Goal: Task Accomplishment & Management: Manage account settings

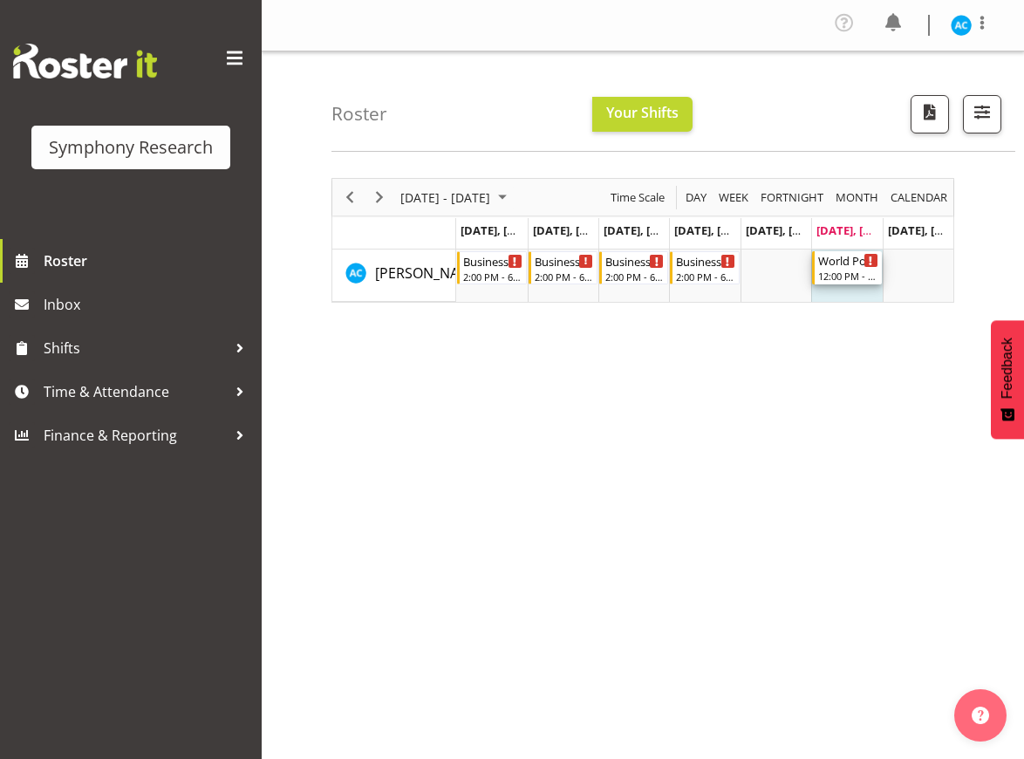
click at [855, 261] on div "World Poll NZ Weekends" at bounding box center [848, 259] width 59 height 17
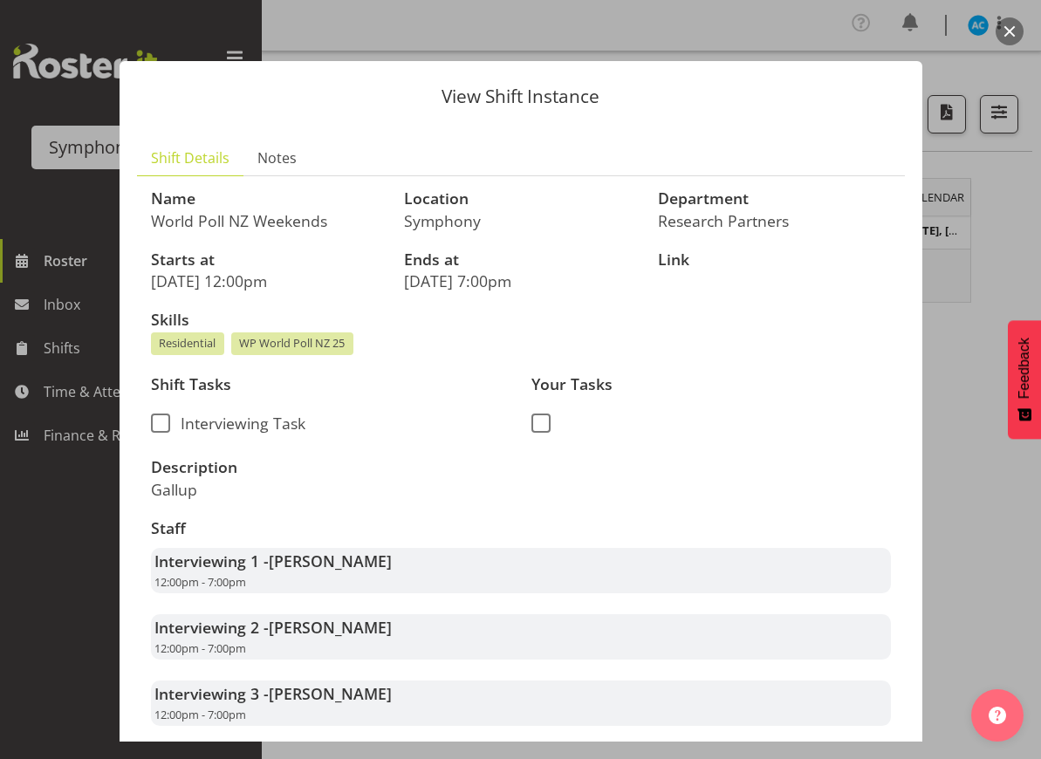
click at [1009, 39] on button "button" at bounding box center [1010, 31] width 28 height 28
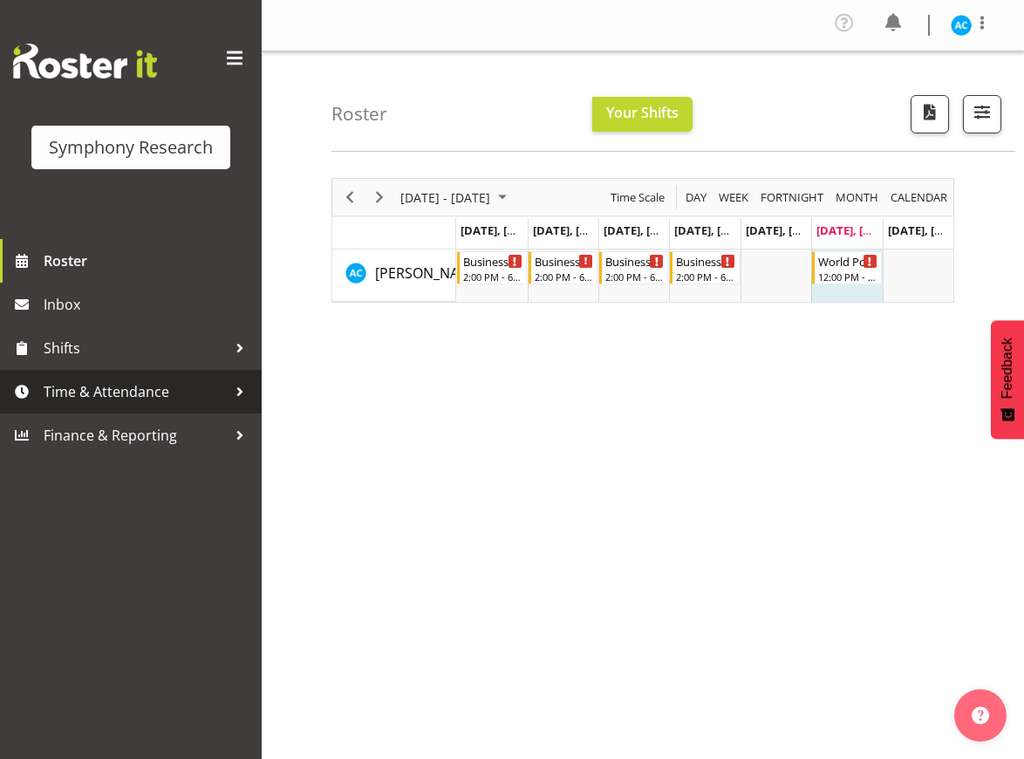
click at [146, 408] on link "Time & Attendance" at bounding box center [131, 392] width 262 height 44
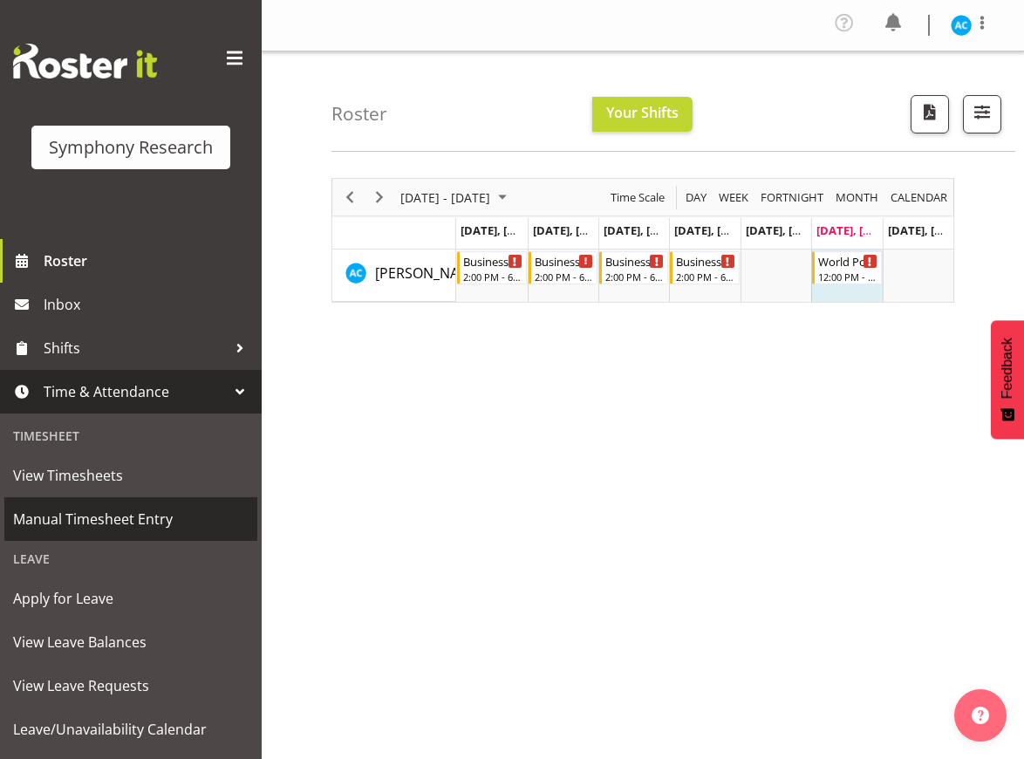
click at [111, 512] on span "Manual Timesheet Entry" at bounding box center [131, 519] width 236 height 26
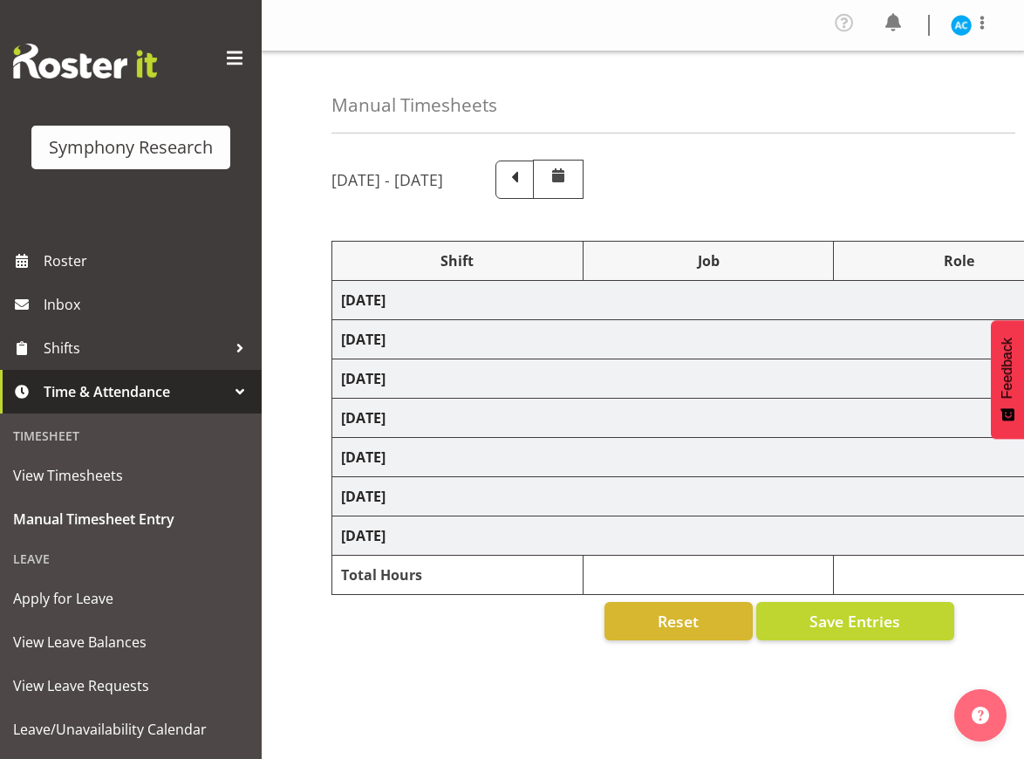
select select "26078"
select select "10499"
select select "47"
select select "26078"
select select "10499"
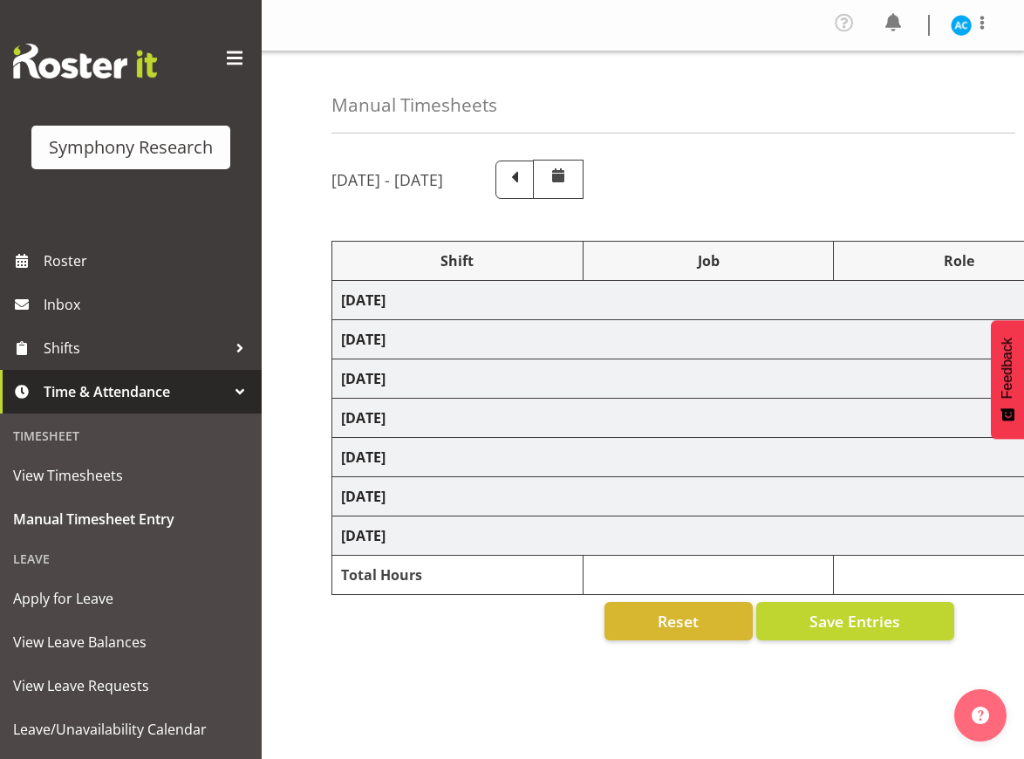
select select "47"
select select "26078"
select select "10499"
select select "47"
select select "26078"
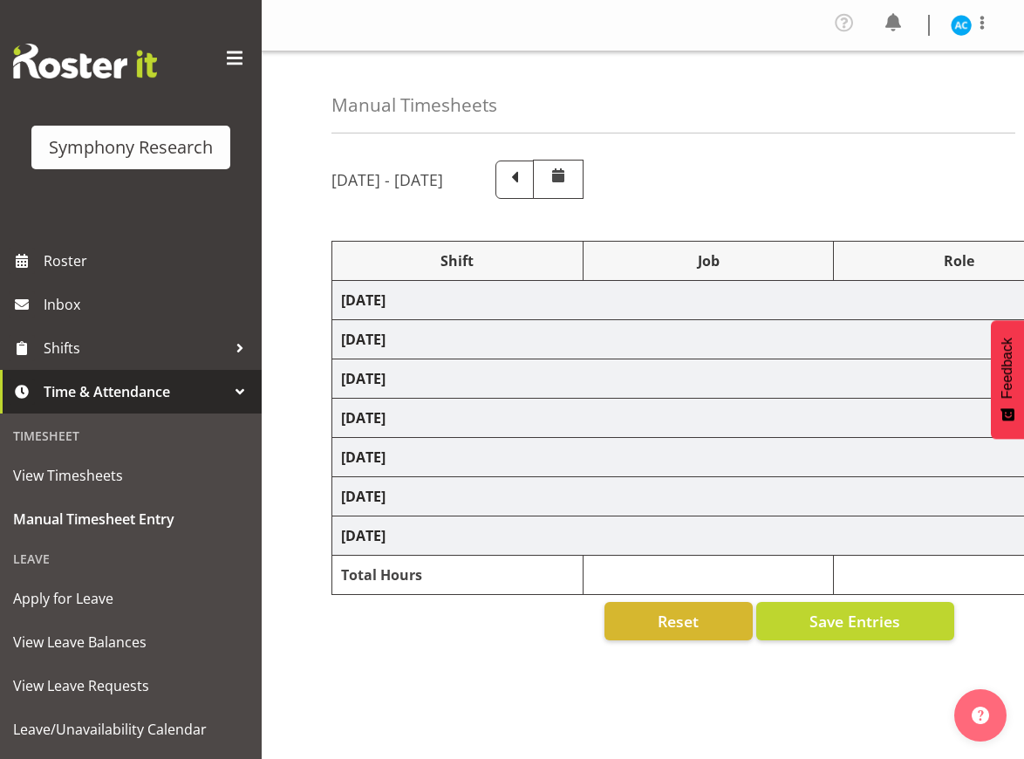
select select "10499"
select select "47"
select select "41319"
select select "10527"
select select "47"
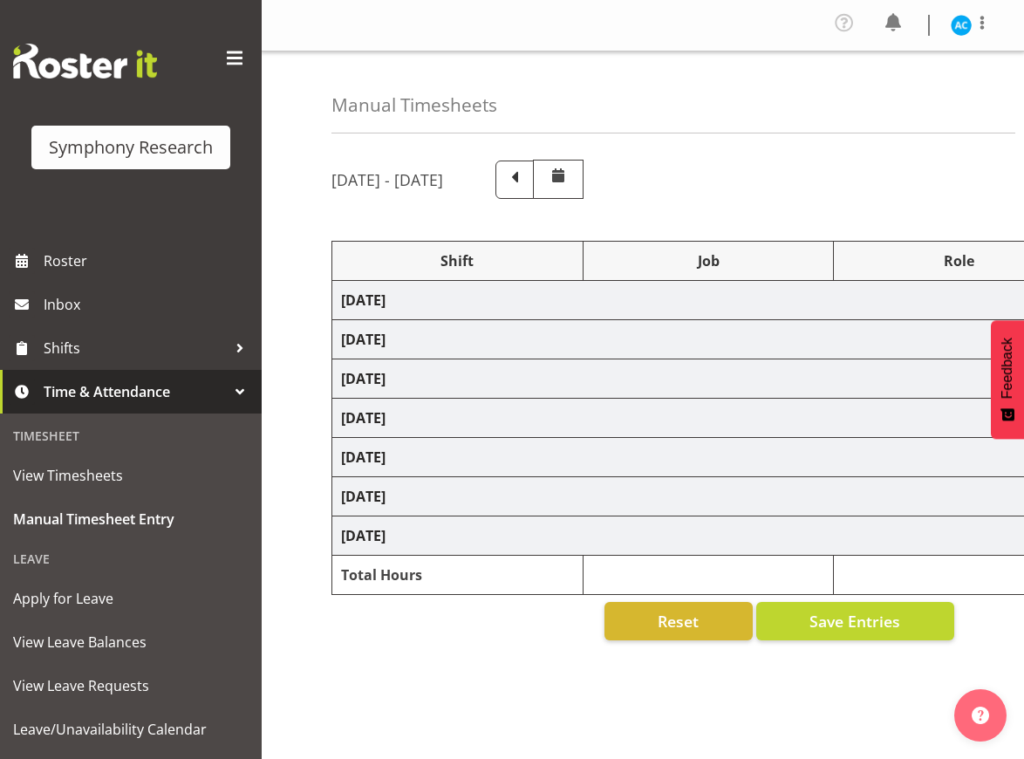
select select "11547"
select select "10499"
select select "47"
select select "11547"
select select "10499"
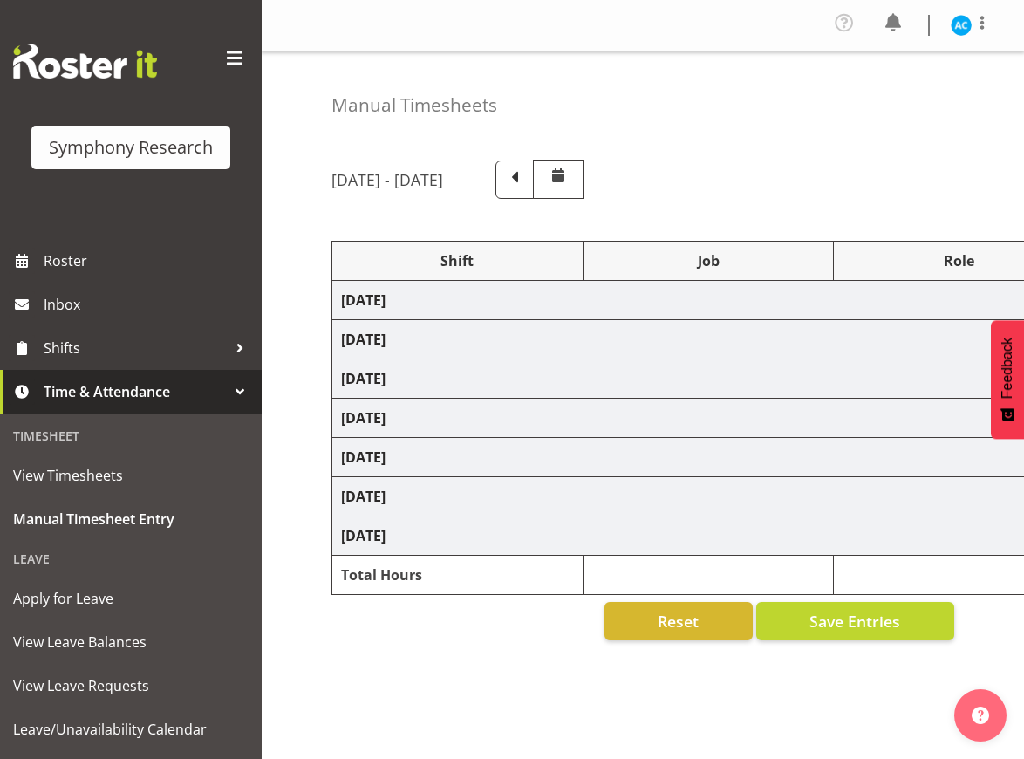
select select "47"
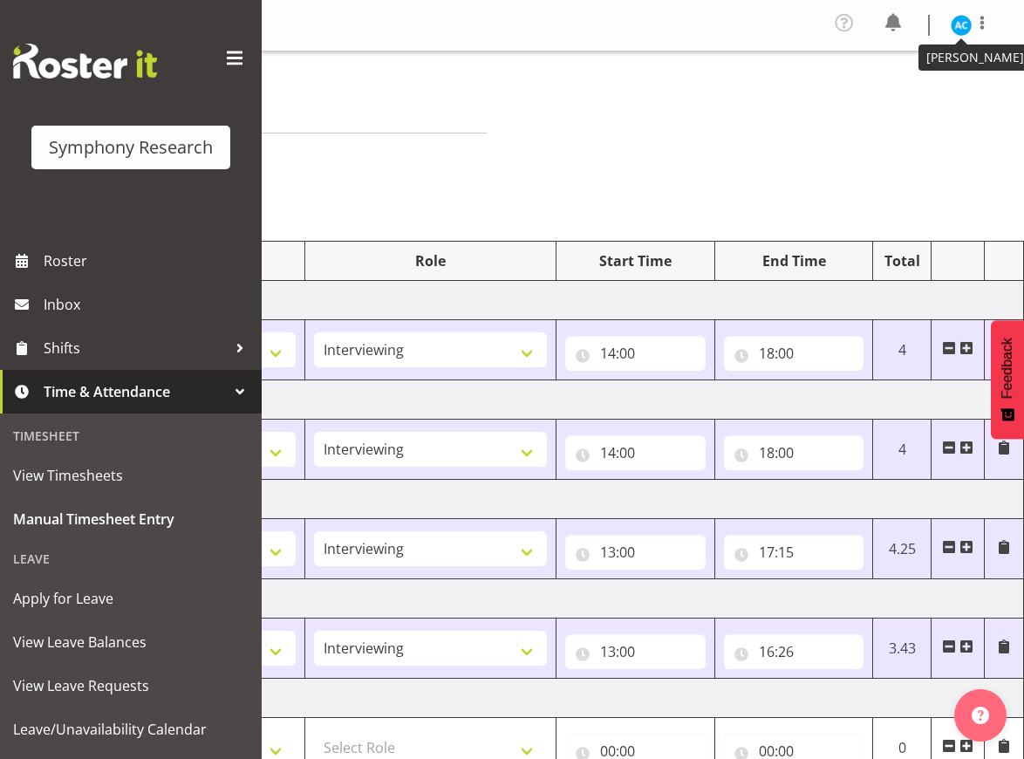
click at [961, 24] on img at bounding box center [961, 25] width 21 height 21
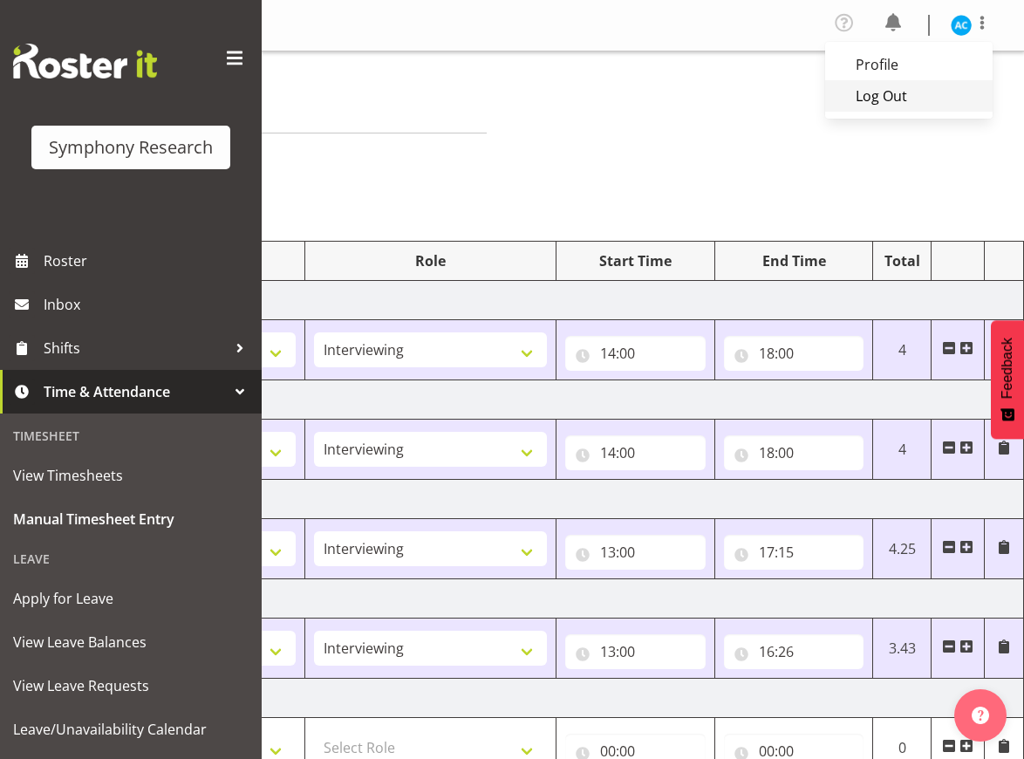
click at [868, 92] on link "Log Out" at bounding box center [909, 95] width 168 height 31
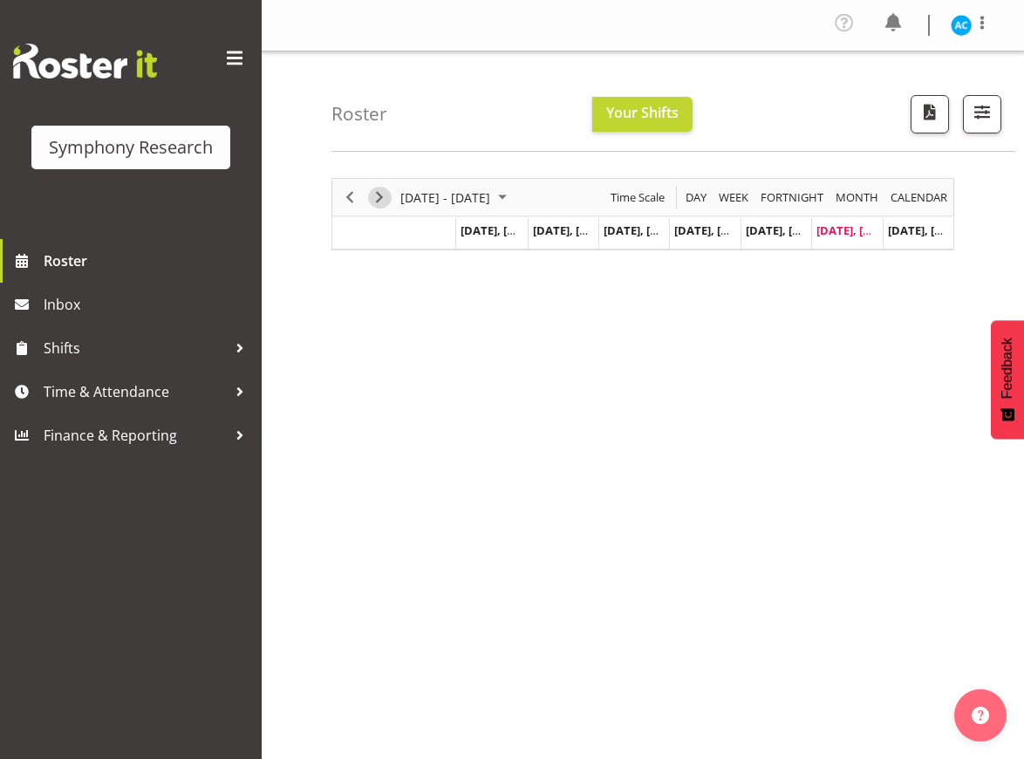
click at [380, 195] on span "Next" at bounding box center [379, 198] width 21 height 22
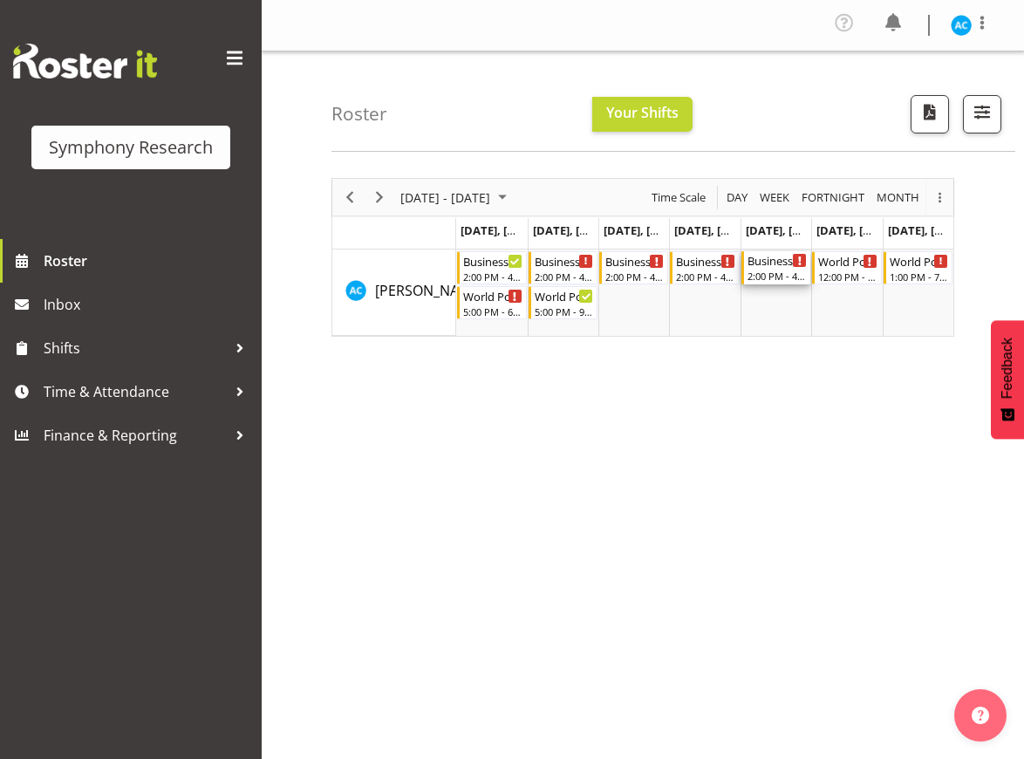
click at [784, 262] on div "Business 1/2pm~4:30pm World Polls" at bounding box center [777, 259] width 59 height 17
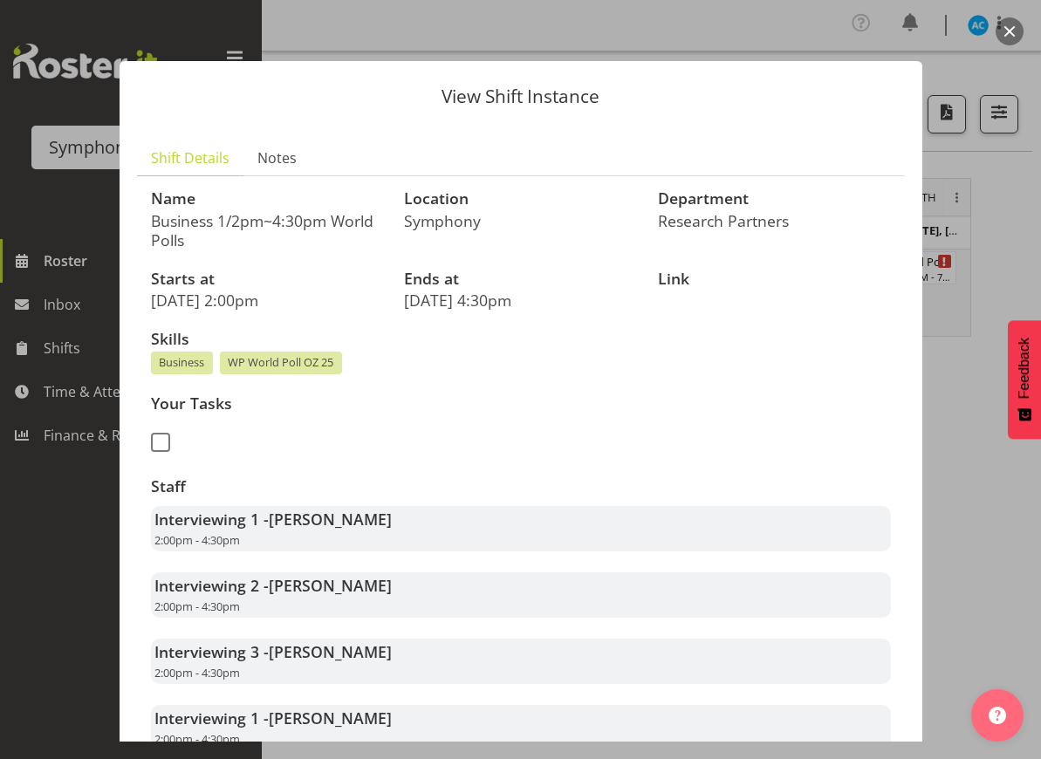
click at [1012, 33] on button "button" at bounding box center [1010, 31] width 28 height 28
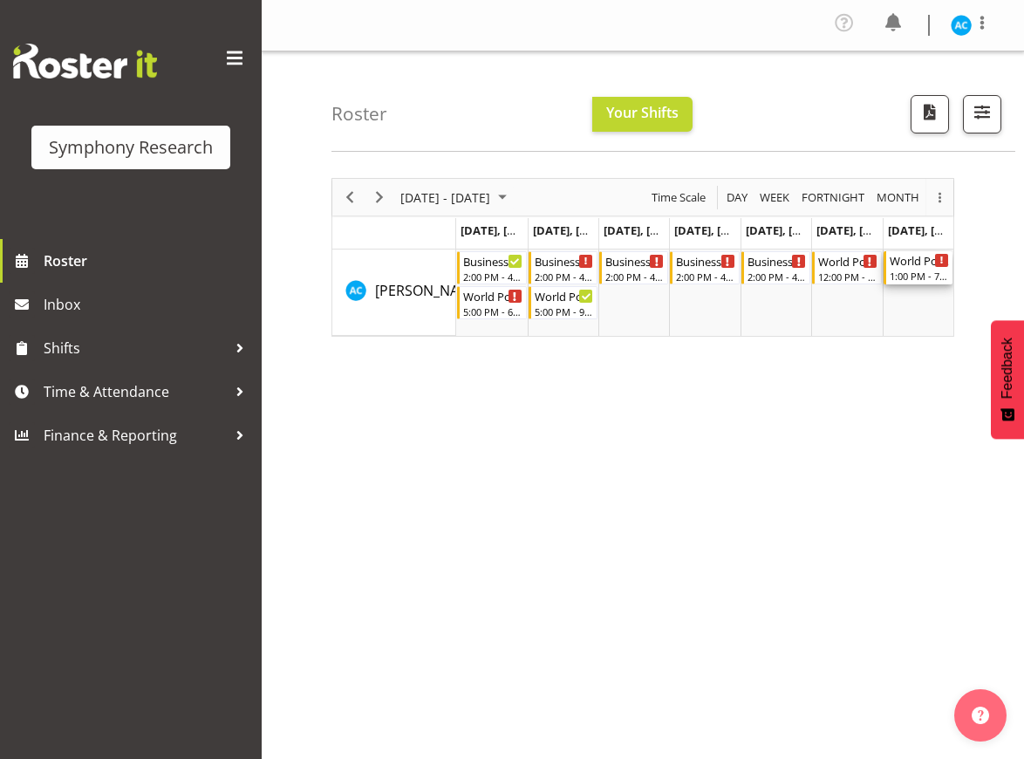
click at [914, 268] on div "World Poll Aust Wkend 1:00 PM - 7:00 PM" at bounding box center [919, 267] width 59 height 33
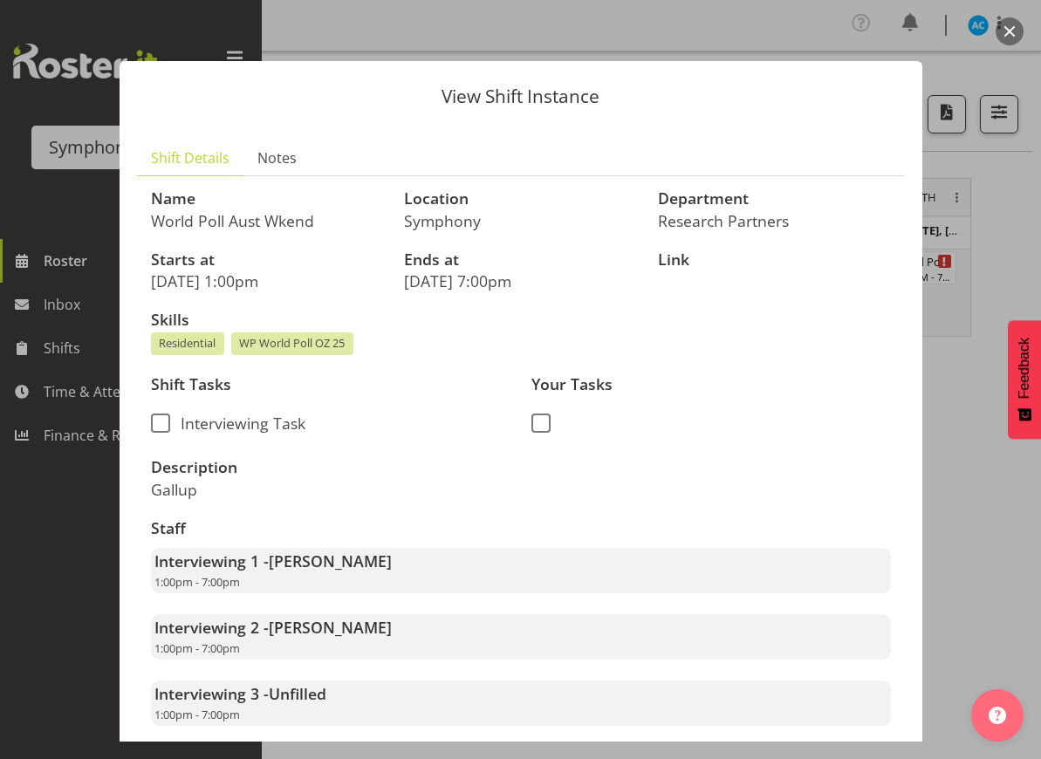
click at [1004, 31] on button "button" at bounding box center [1010, 31] width 28 height 28
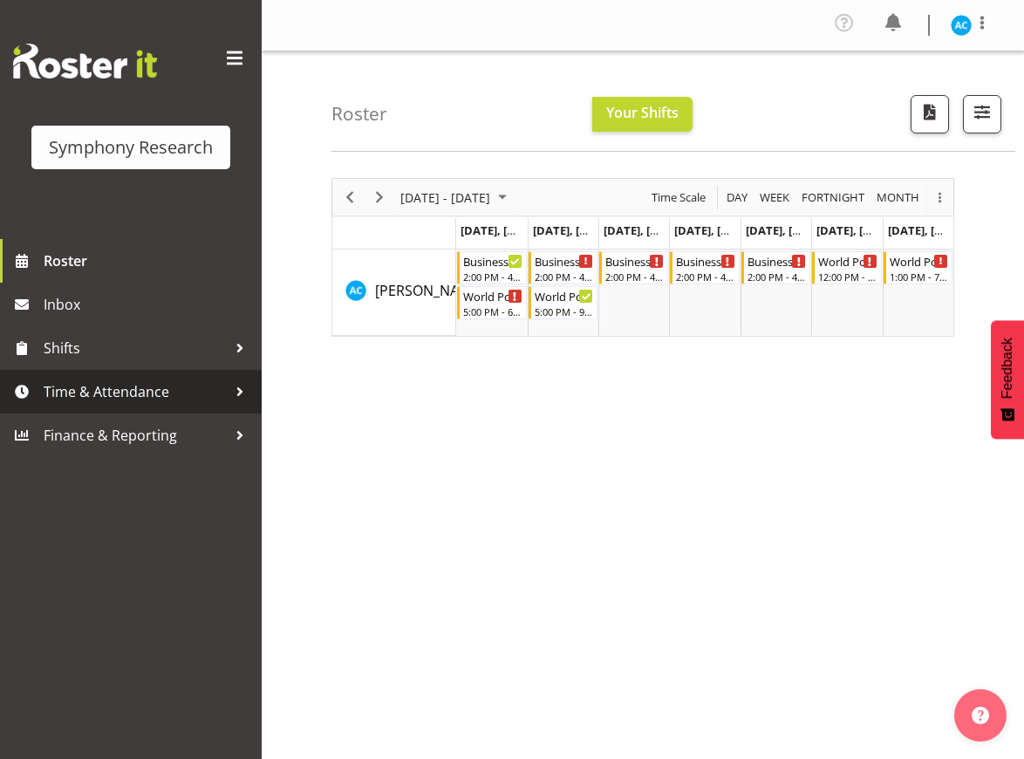
click at [176, 389] on span "Time & Attendance" at bounding box center [135, 392] width 183 height 26
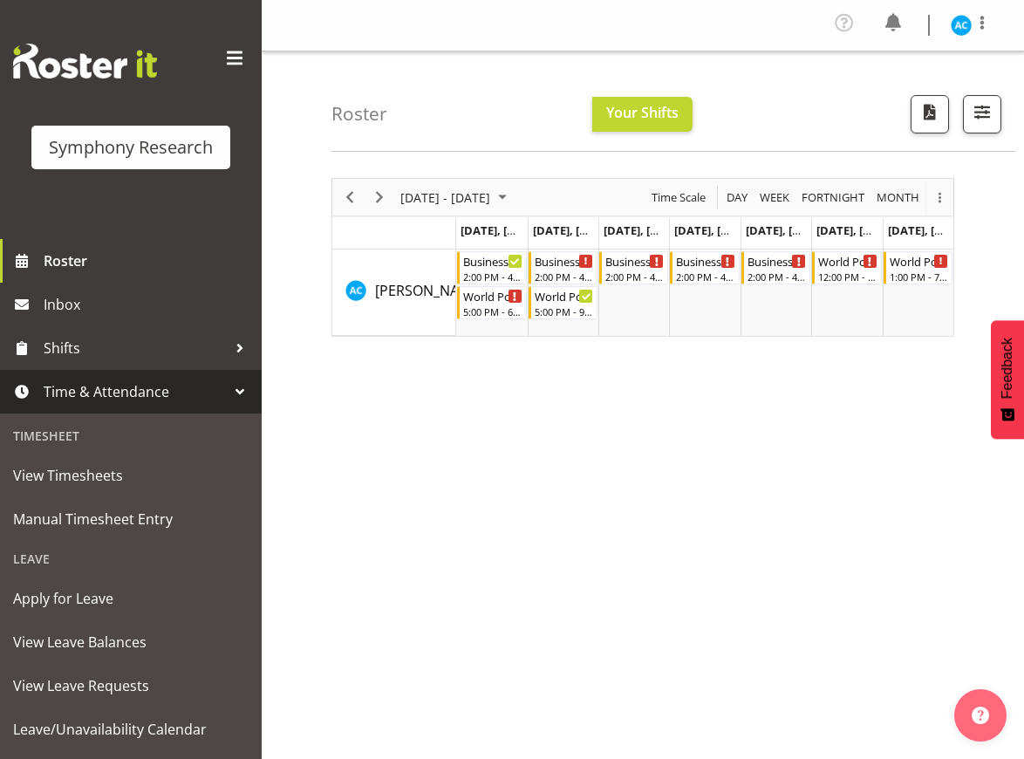
click at [672, 560] on div "September 01 - 07, 2025 Today Day Week Fortnight Month Month Agenda Time Scale …" at bounding box center [678, 514] width 693 height 698
click at [599, 394] on div "September 01 - 07, 2025 Today Day Week Fortnight Month Month Agenda Time Scale …" at bounding box center [678, 514] width 693 height 698
click at [516, 259] on icon "Timeline Week of September 6, 2025" at bounding box center [515, 261] width 9 height 9
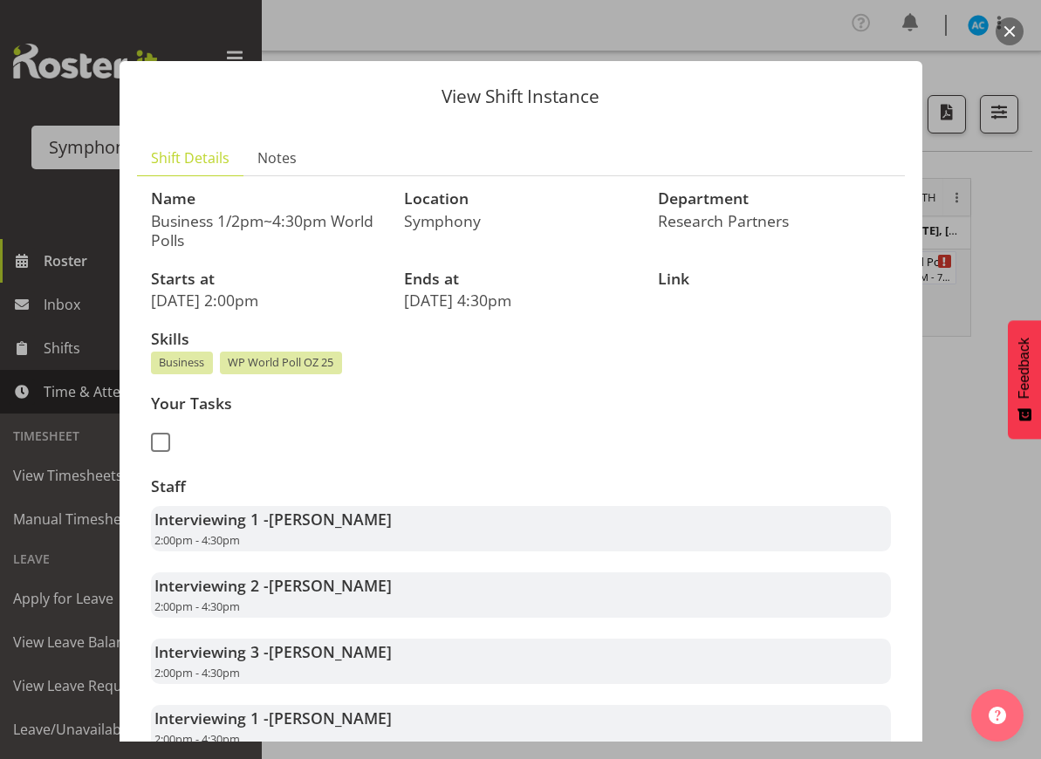
click at [327, 584] on span "[PERSON_NAME]" at bounding box center [330, 585] width 123 height 21
click at [210, 602] on span "2:00pm - 4:30pm" at bounding box center [197, 607] width 86 height 16
click at [555, 23] on div "View Shift Instance Shift Details Notes Name Business 1/2pm~4:30pm World Polls …" at bounding box center [521, 379] width 838 height 724
click at [1019, 25] on button "button" at bounding box center [1010, 31] width 28 height 28
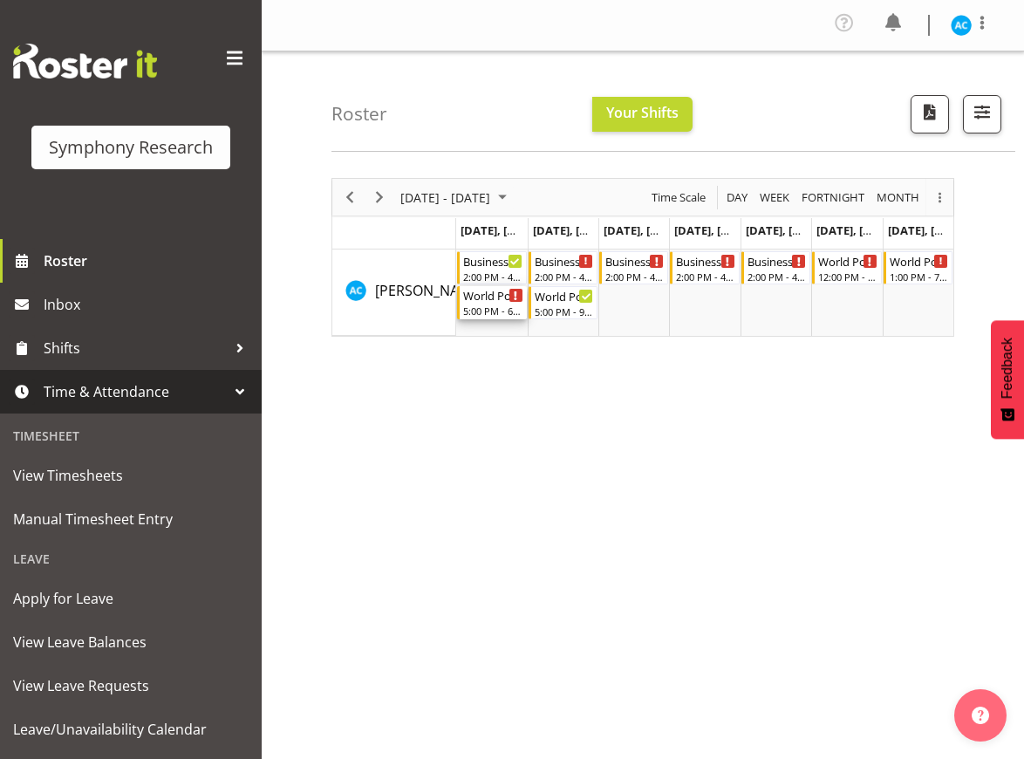
click at [520, 306] on div "5:00 PM - 6:00 PM" at bounding box center [492, 311] width 59 height 14
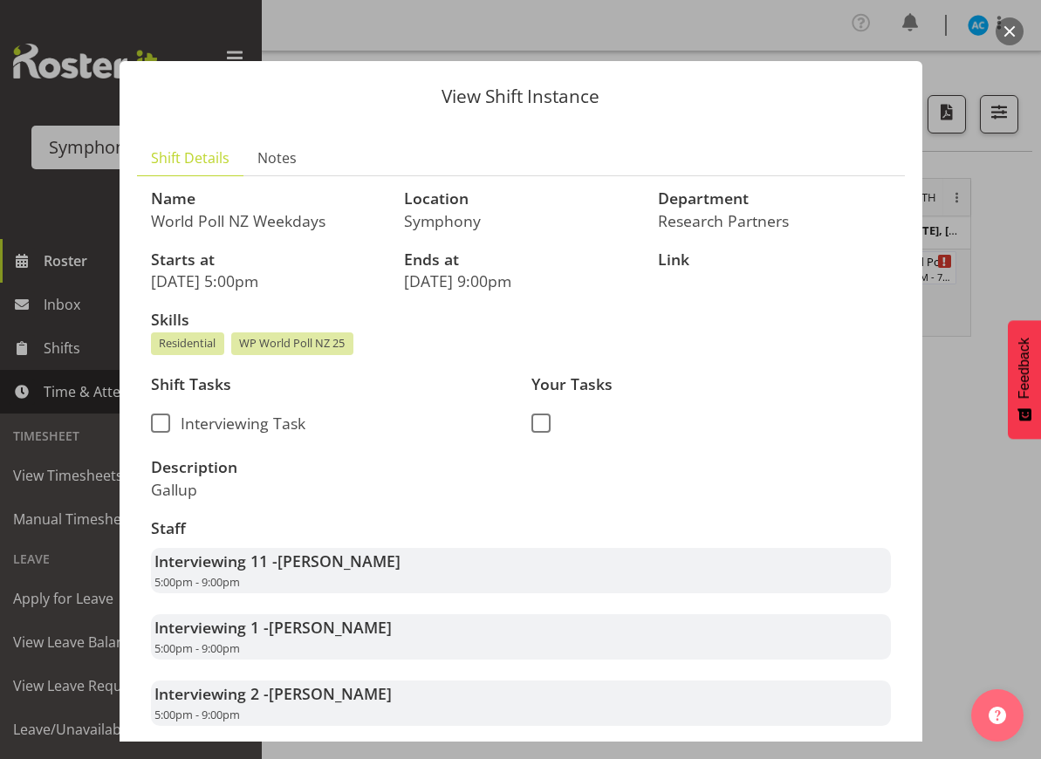
click at [1011, 24] on button "button" at bounding box center [1010, 31] width 28 height 28
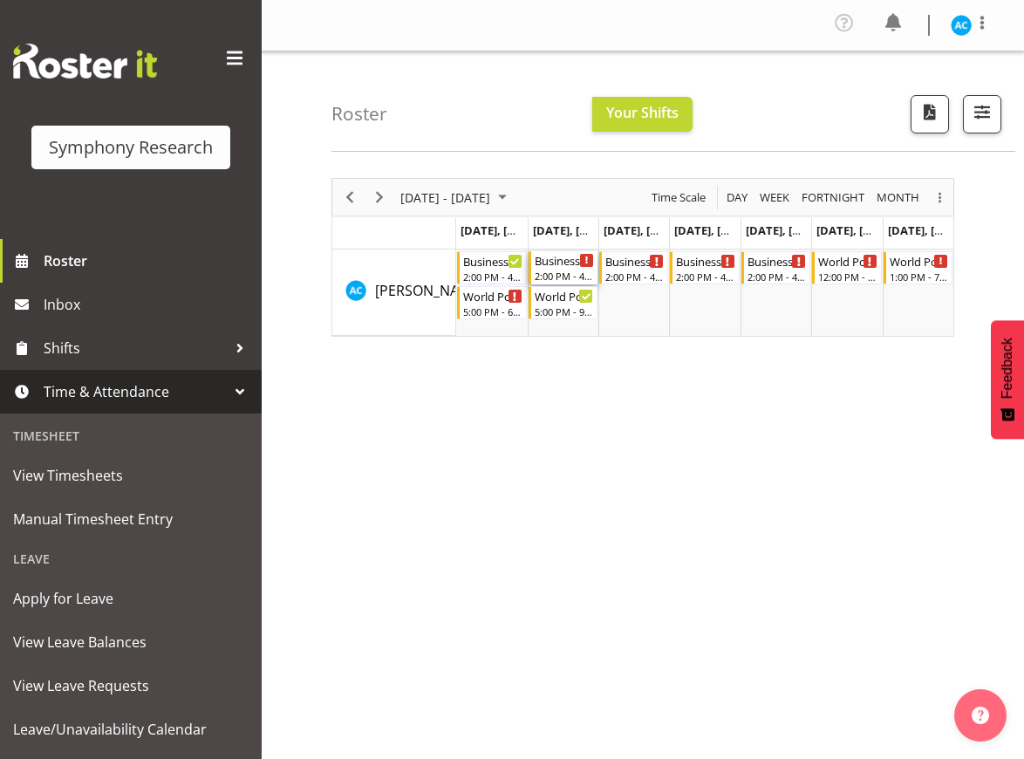
click at [565, 267] on div "Business 1/2pm~4:30pm World Polls" at bounding box center [564, 259] width 59 height 17
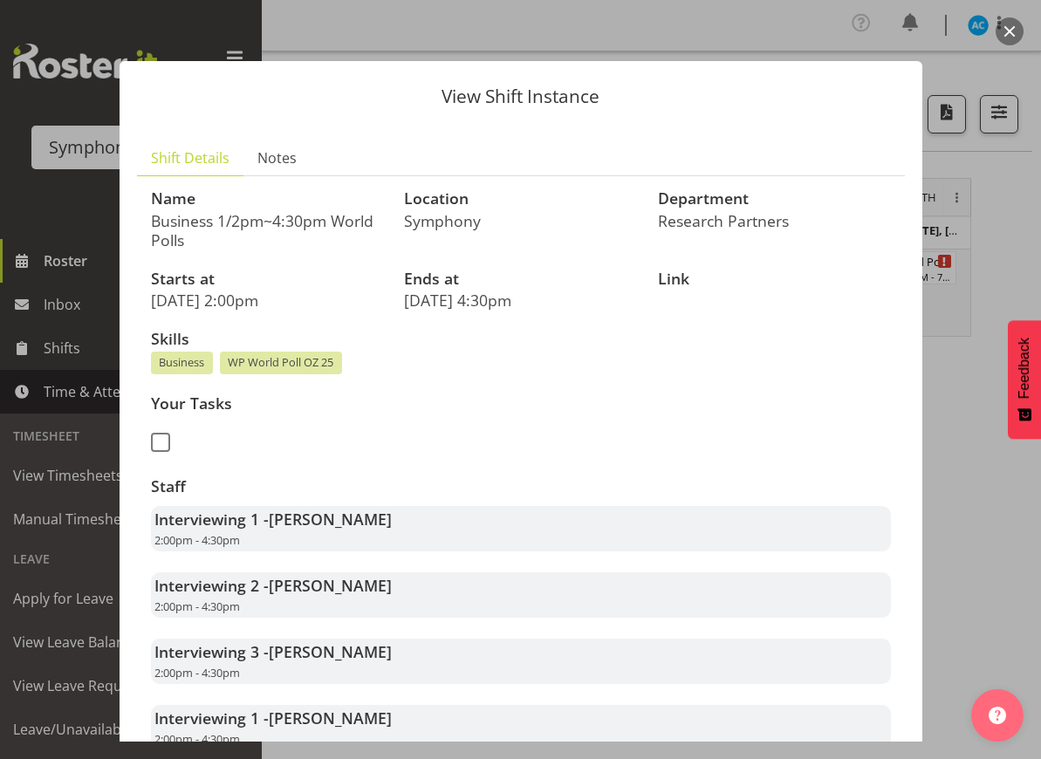
click at [1015, 30] on button "button" at bounding box center [1010, 31] width 28 height 28
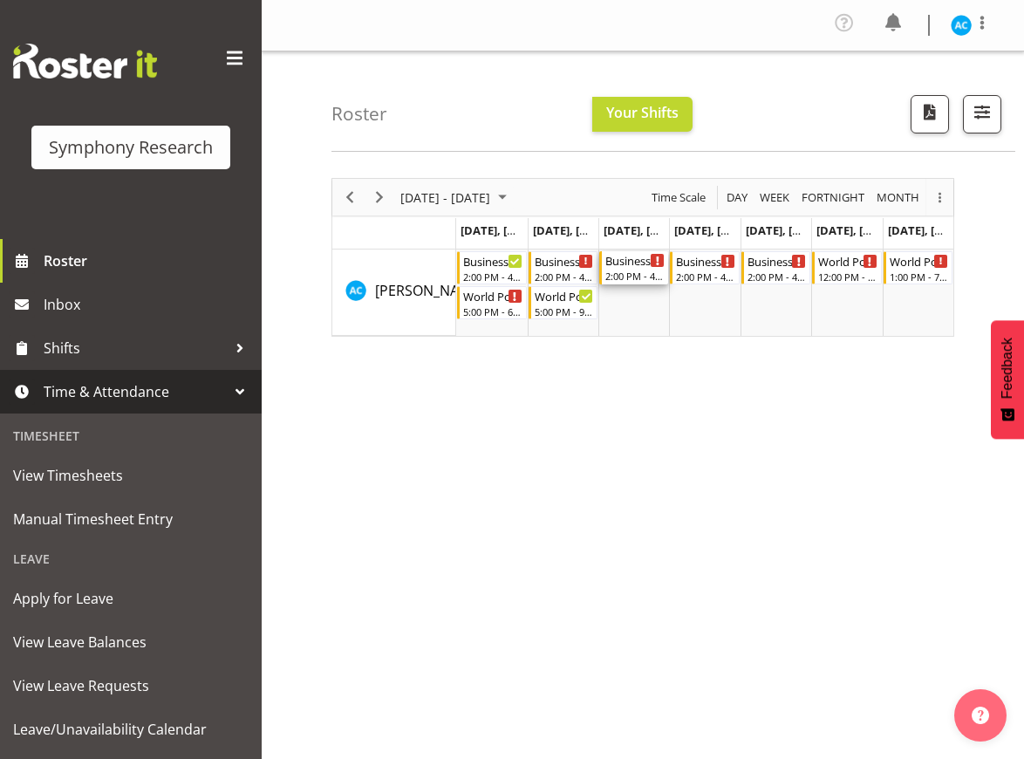
click at [631, 266] on div "Business 1/2pm~4:30pm World Polls" at bounding box center [635, 259] width 59 height 17
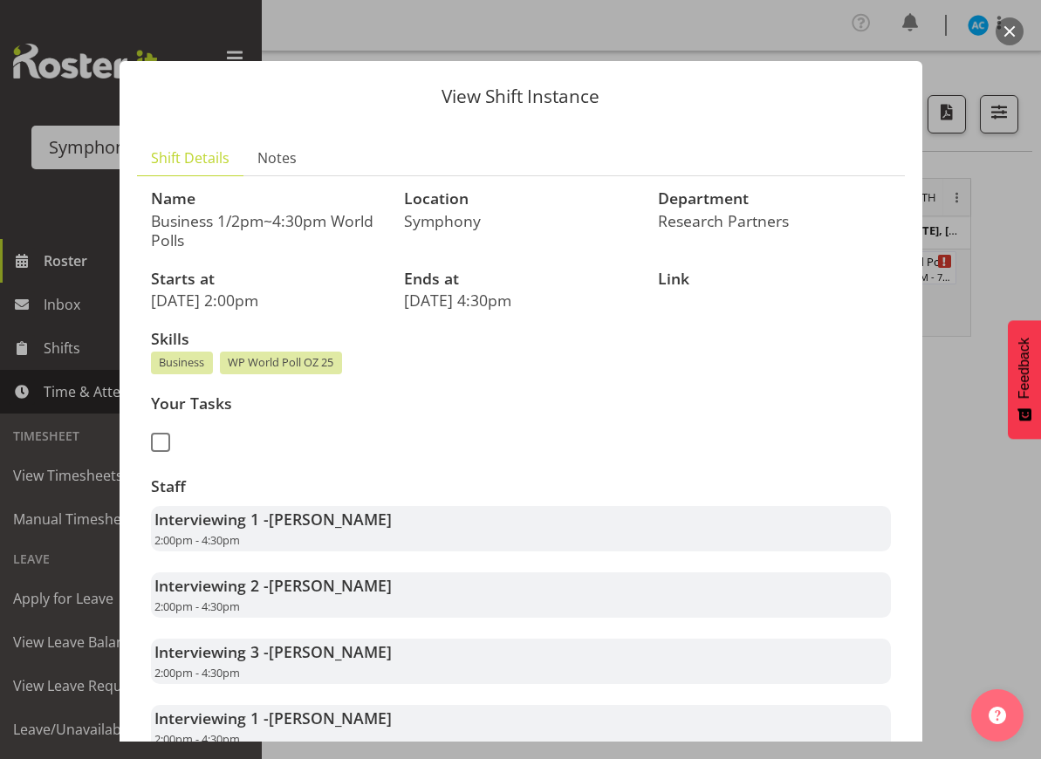
click at [1021, 28] on div "View Shift Instance Shift Details Notes Name Business 1/2pm~4:30pm World Polls …" at bounding box center [520, 379] width 1041 height 759
click at [1013, 35] on button "button" at bounding box center [1010, 31] width 28 height 28
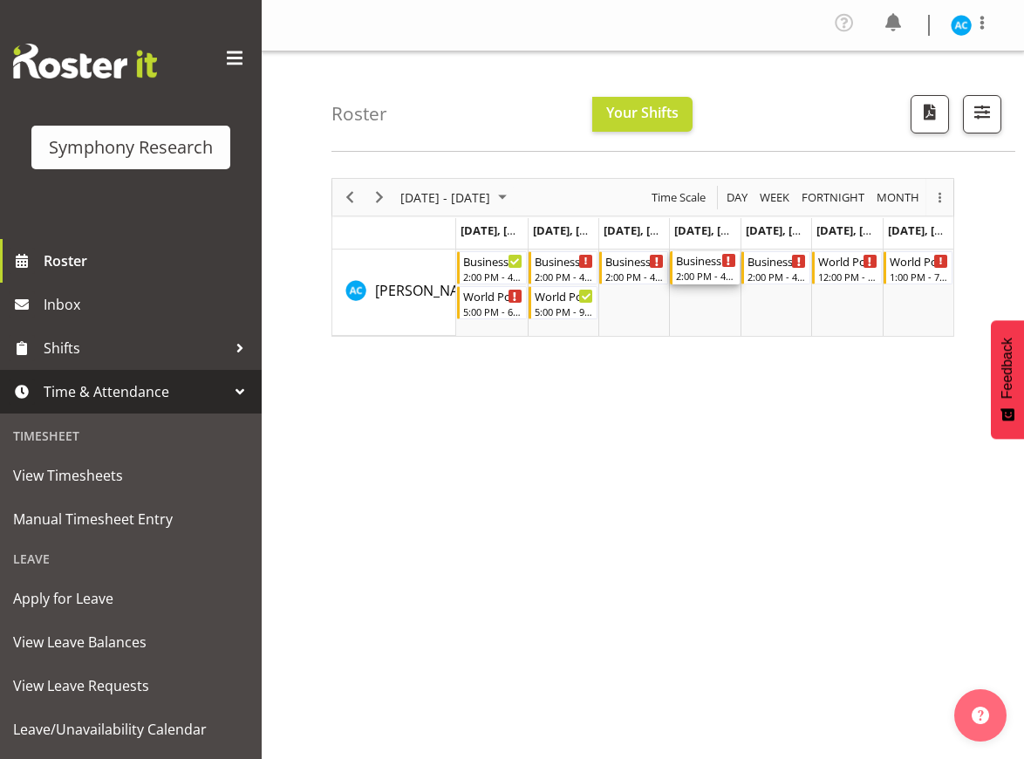
click at [697, 279] on div "2:00 PM - 4:30 PM" at bounding box center [705, 276] width 59 height 14
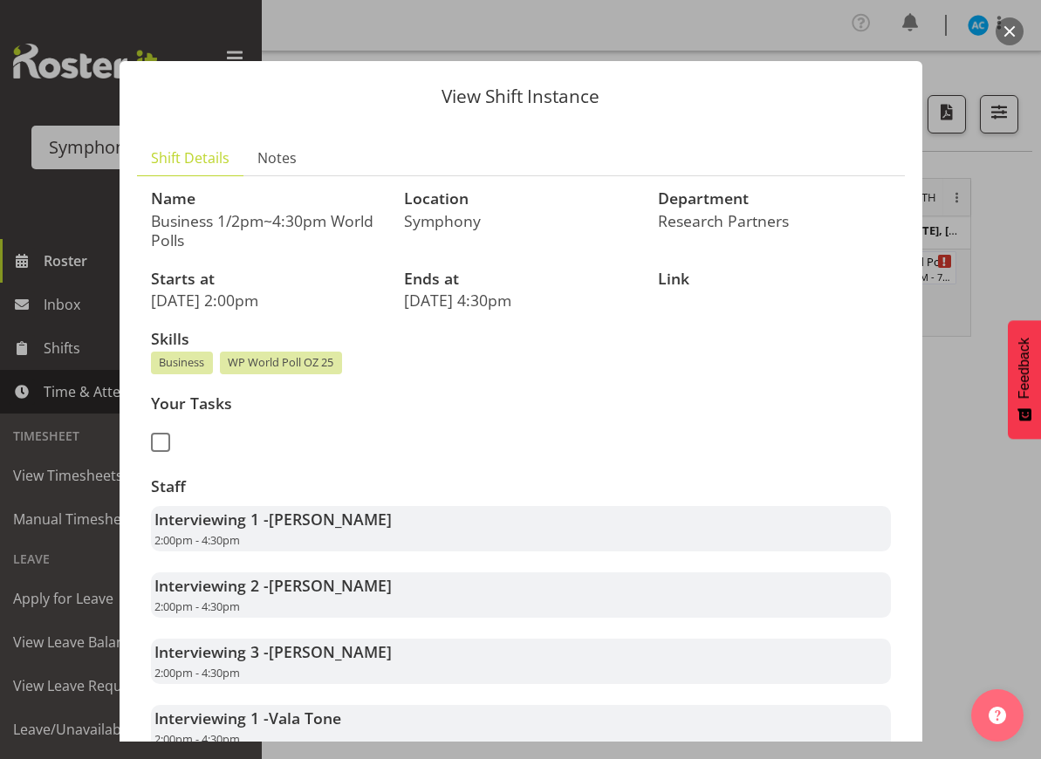
click at [1010, 24] on button "button" at bounding box center [1010, 31] width 28 height 28
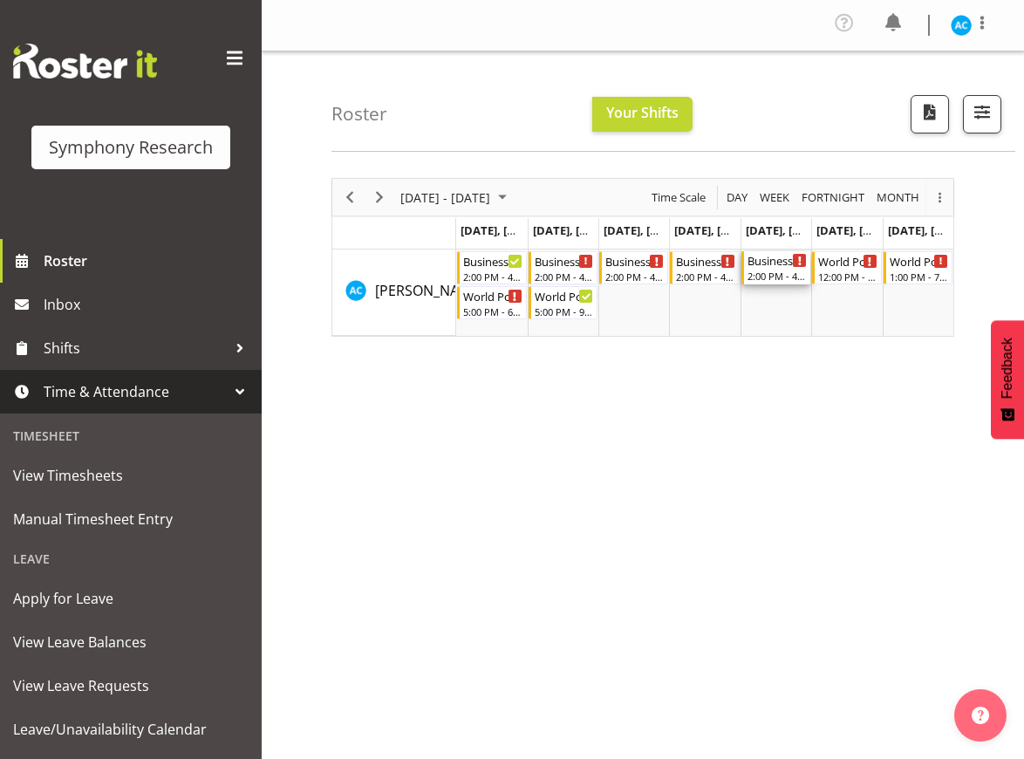
click at [780, 274] on div "2:00 PM - 4:30 PM" at bounding box center [777, 276] width 59 height 14
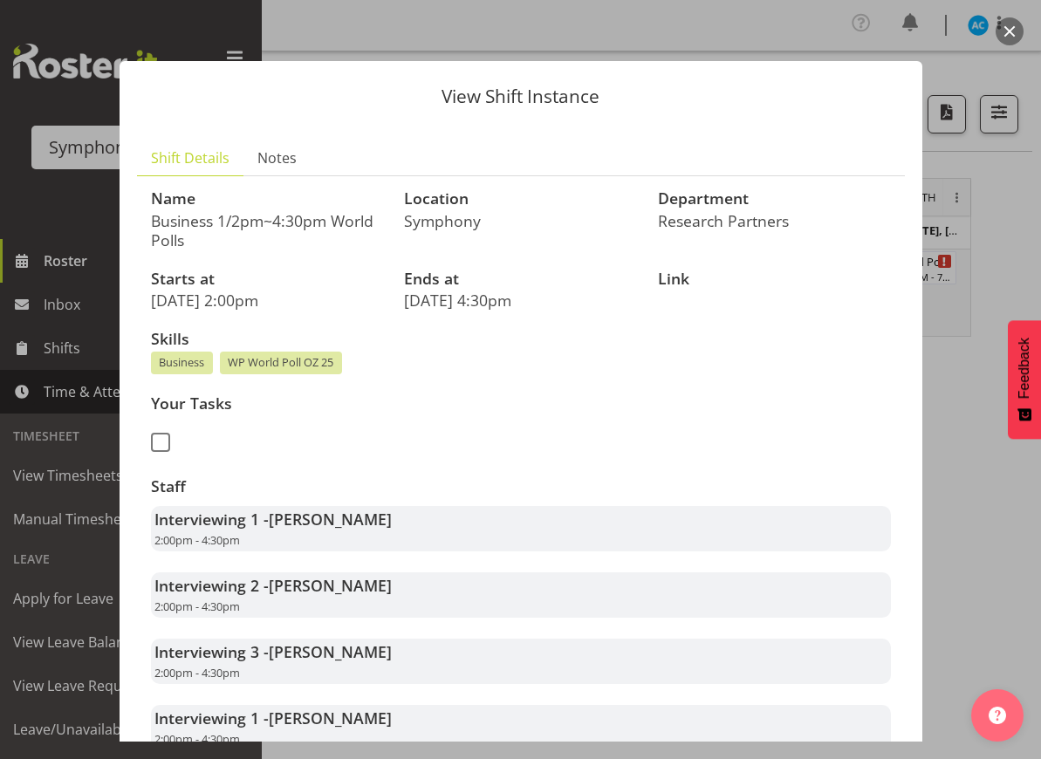
click at [1006, 25] on button "button" at bounding box center [1010, 31] width 28 height 28
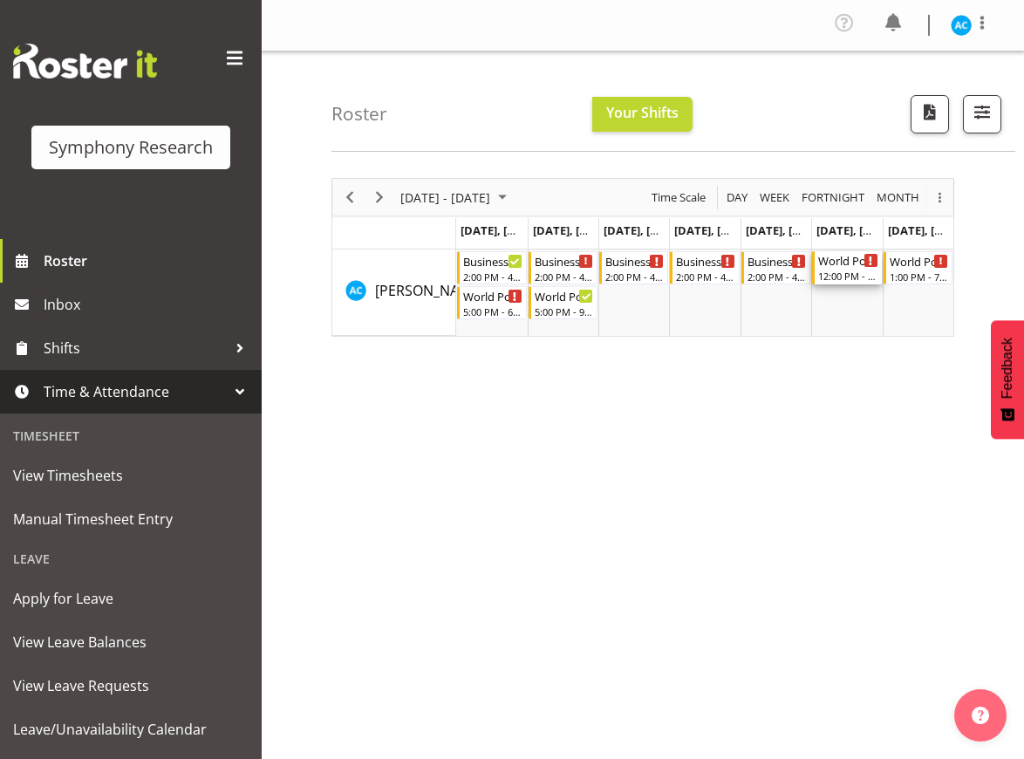
click at [860, 277] on div "12:00 PM - 7:00 PM" at bounding box center [848, 276] width 59 height 14
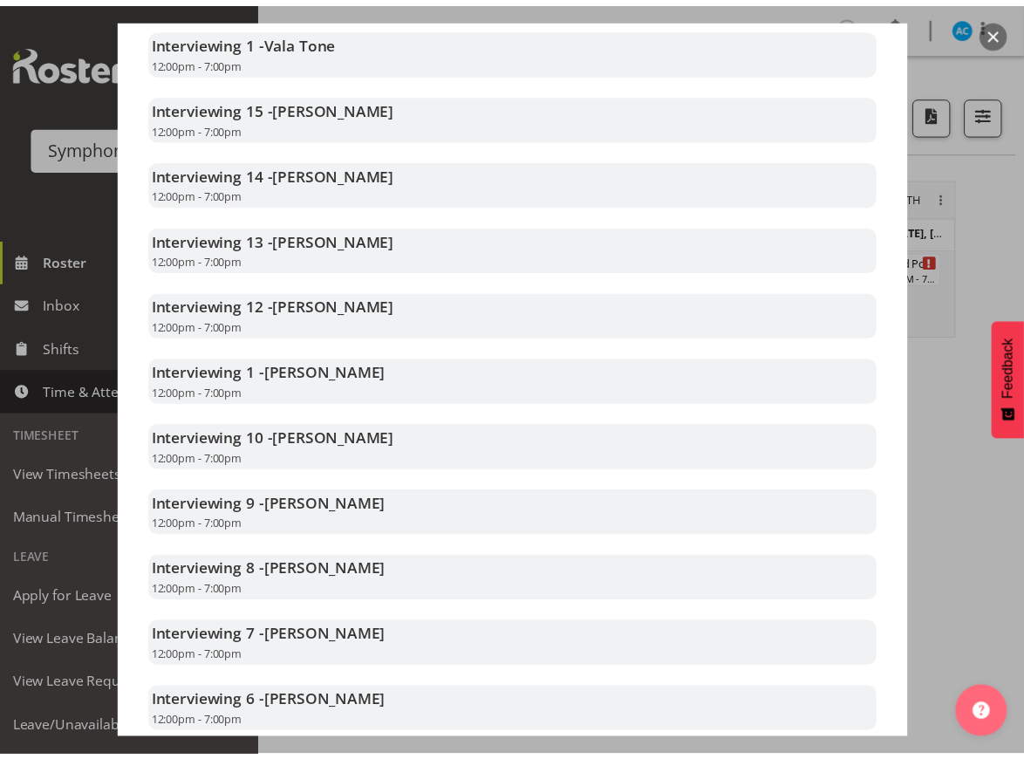
scroll to position [867, 0]
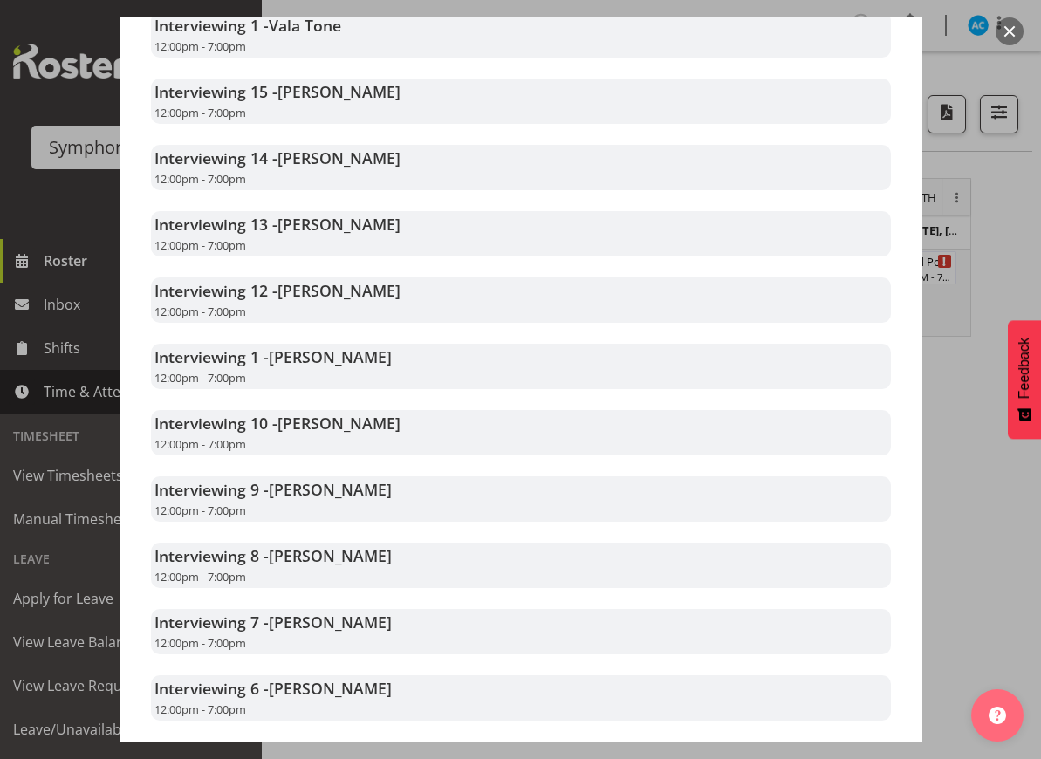
click at [1012, 38] on button "button" at bounding box center [1010, 31] width 28 height 28
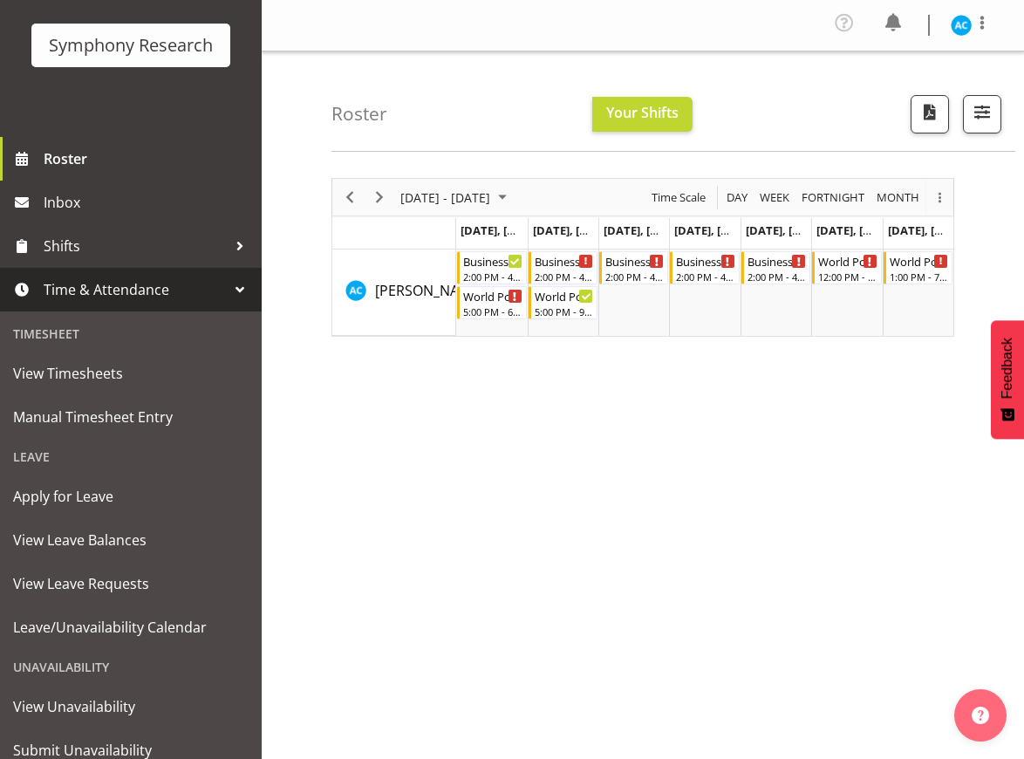
scroll to position [163, 0]
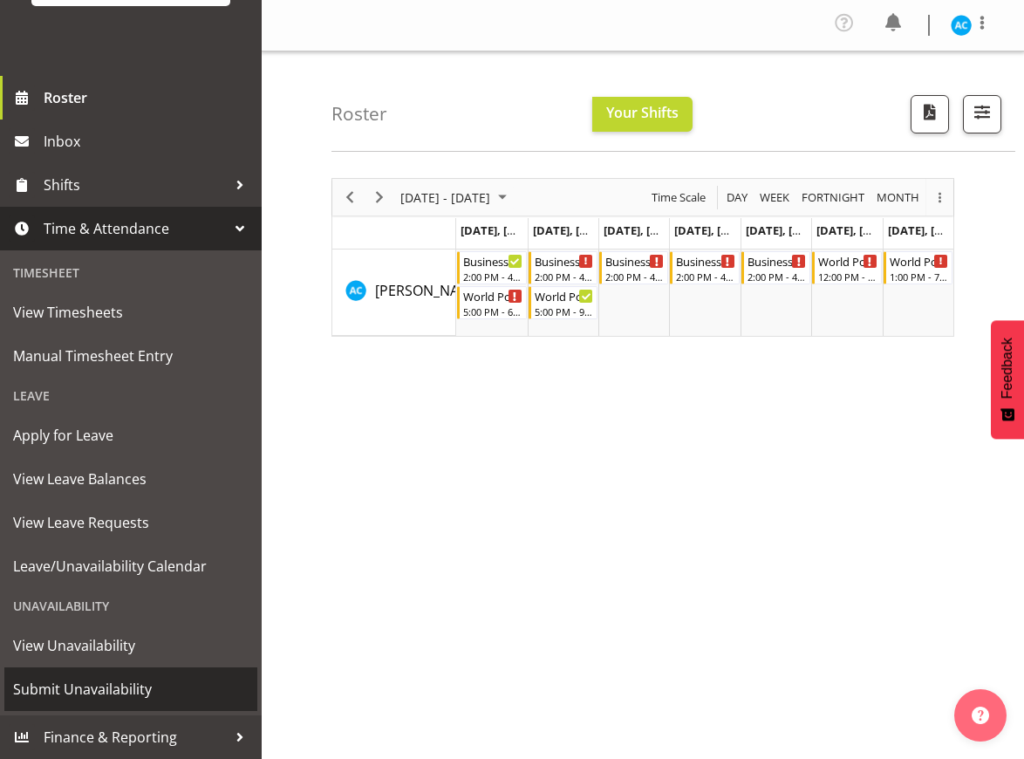
click at [63, 698] on span "Submit Unavailability" at bounding box center [131, 689] width 236 height 26
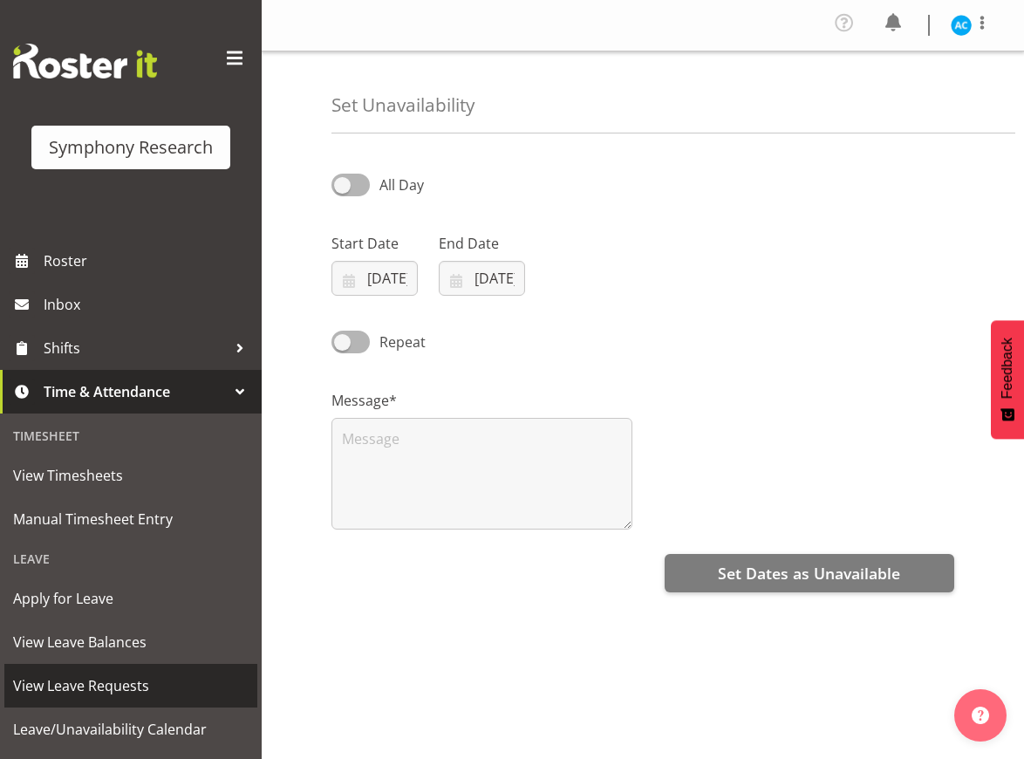
select select "7"
select select "2025"
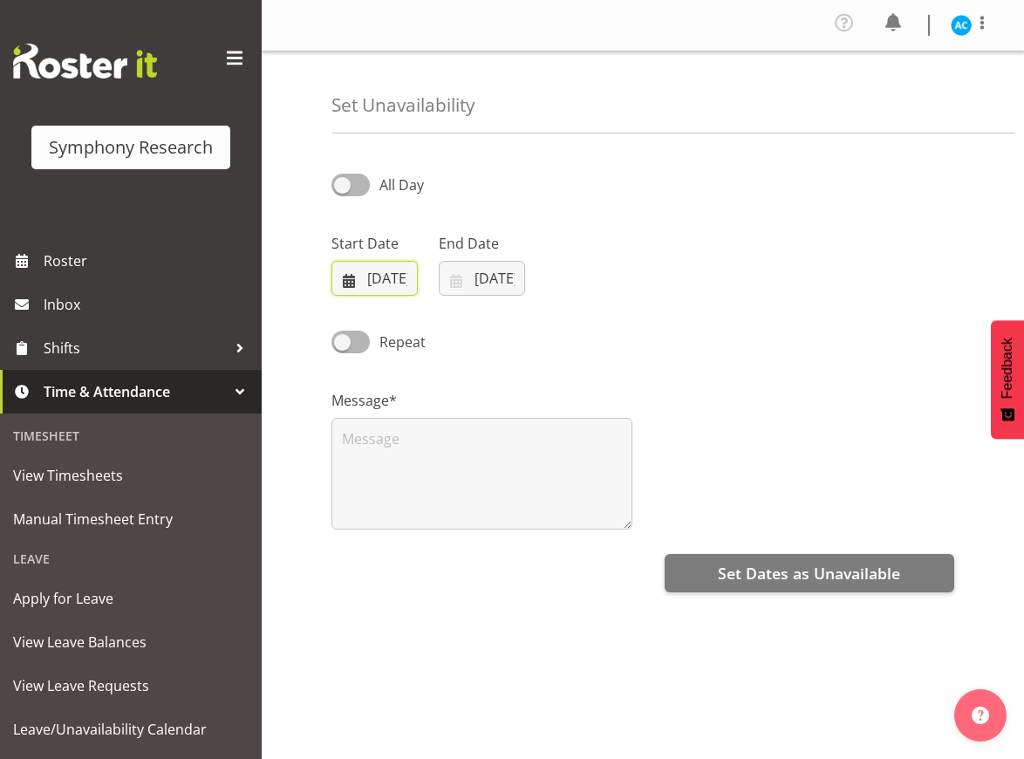
click at [383, 270] on input "30/08/2025" at bounding box center [375, 278] width 86 height 35
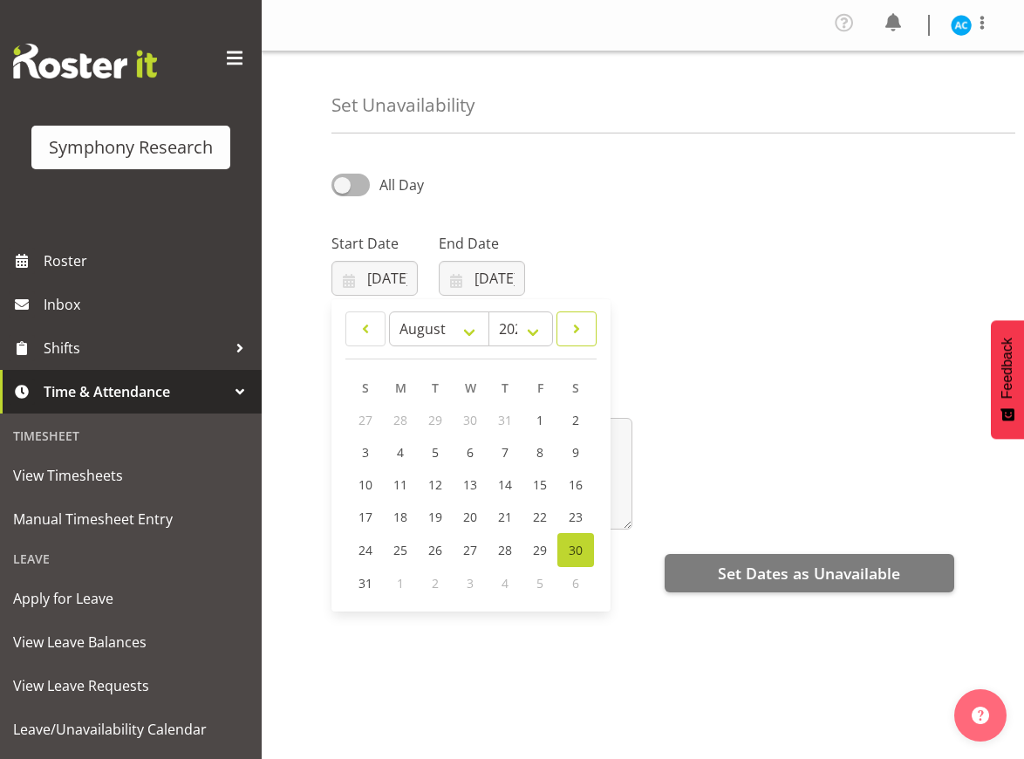
click at [579, 324] on span at bounding box center [576, 329] width 17 height 21
select select "8"
click at [579, 452] on span "13" at bounding box center [576, 452] width 14 height 17
type input "13/09/2025"
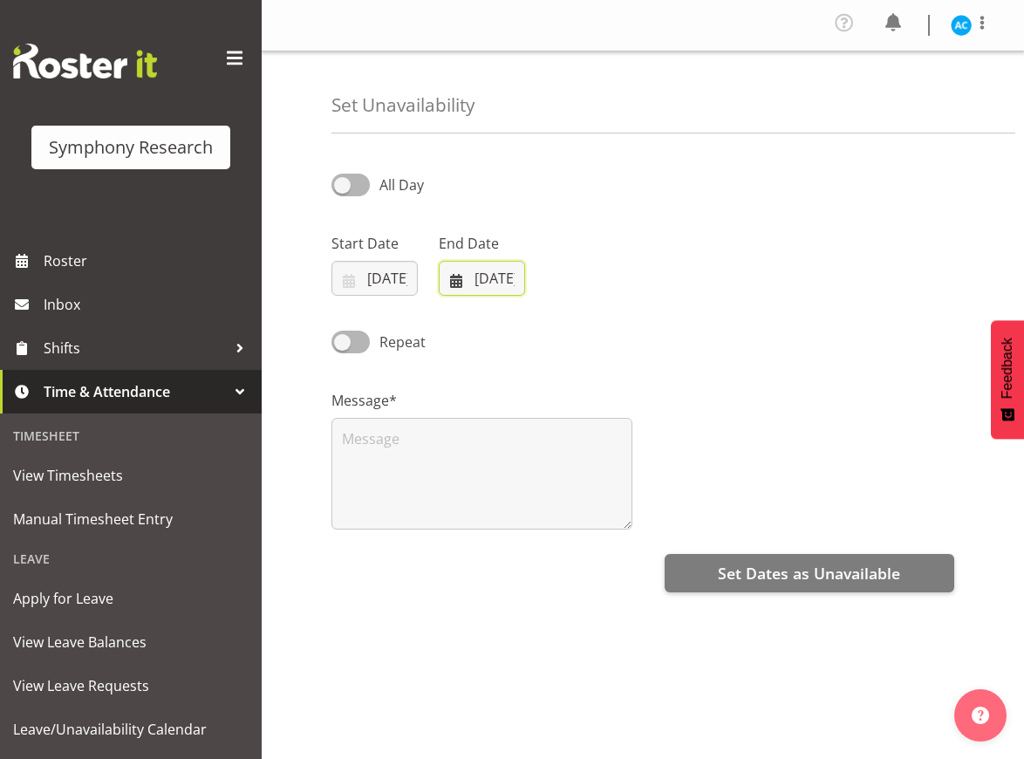
click at [465, 273] on input "30/08/2025" at bounding box center [482, 278] width 86 height 35
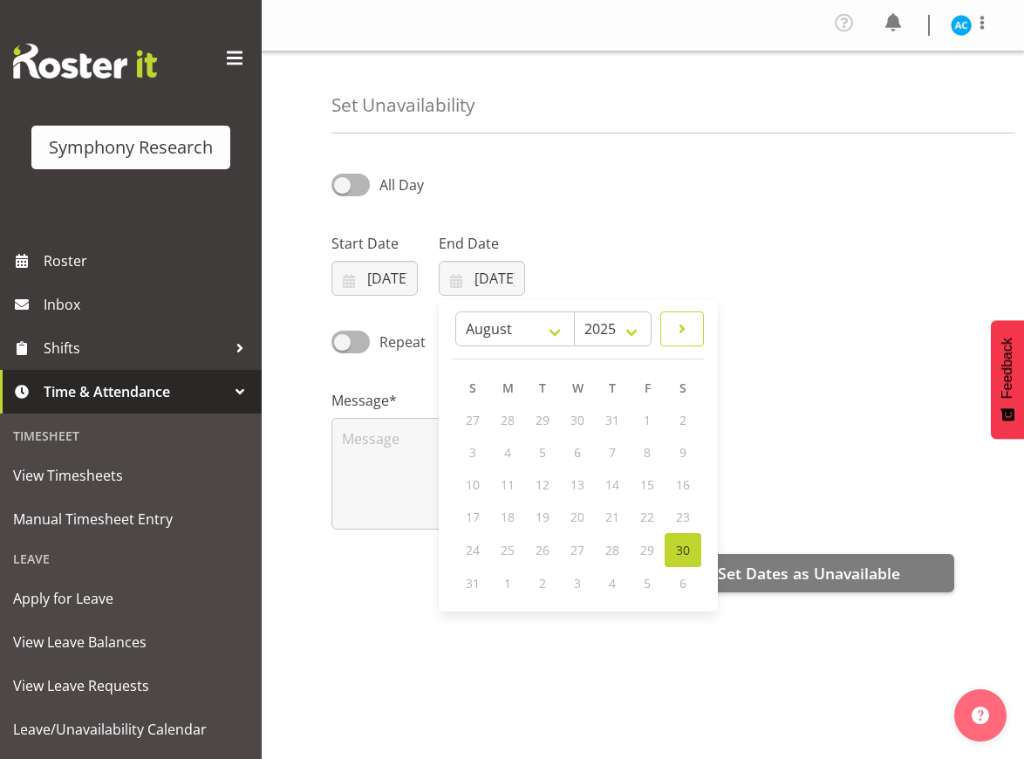
click at [676, 335] on span at bounding box center [682, 329] width 21 height 21
select select "8"
click at [476, 489] on span "14" at bounding box center [474, 484] width 14 height 17
type input "14/09/2025"
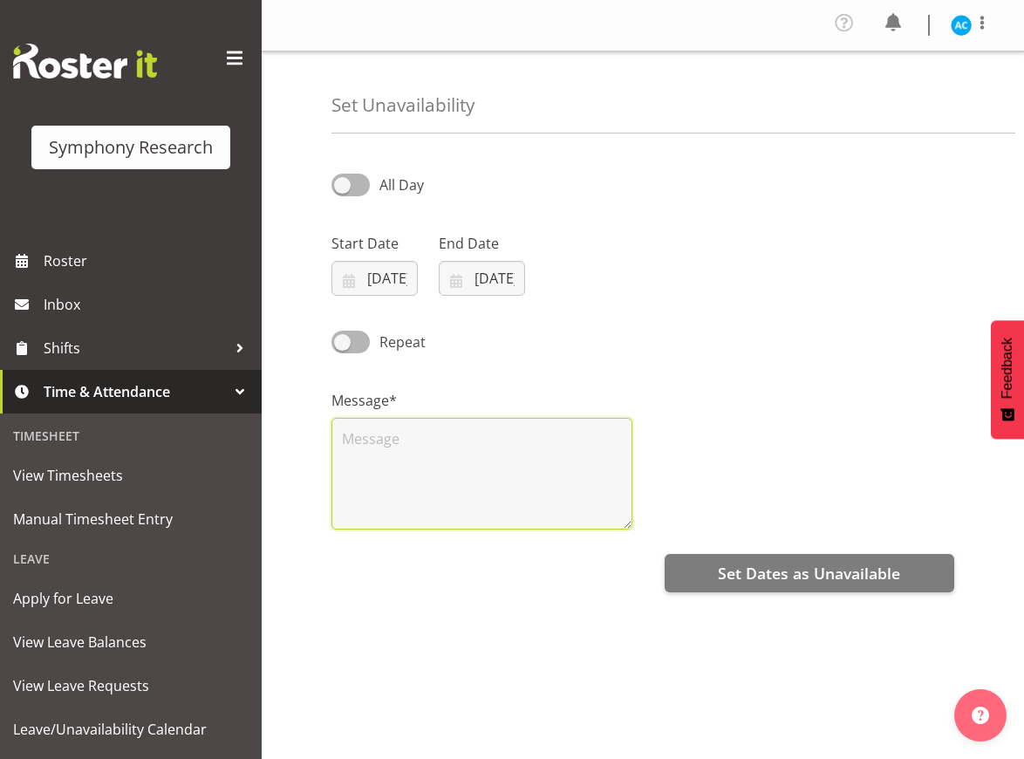
click at [476, 489] on textarea at bounding box center [482, 474] width 301 height 112
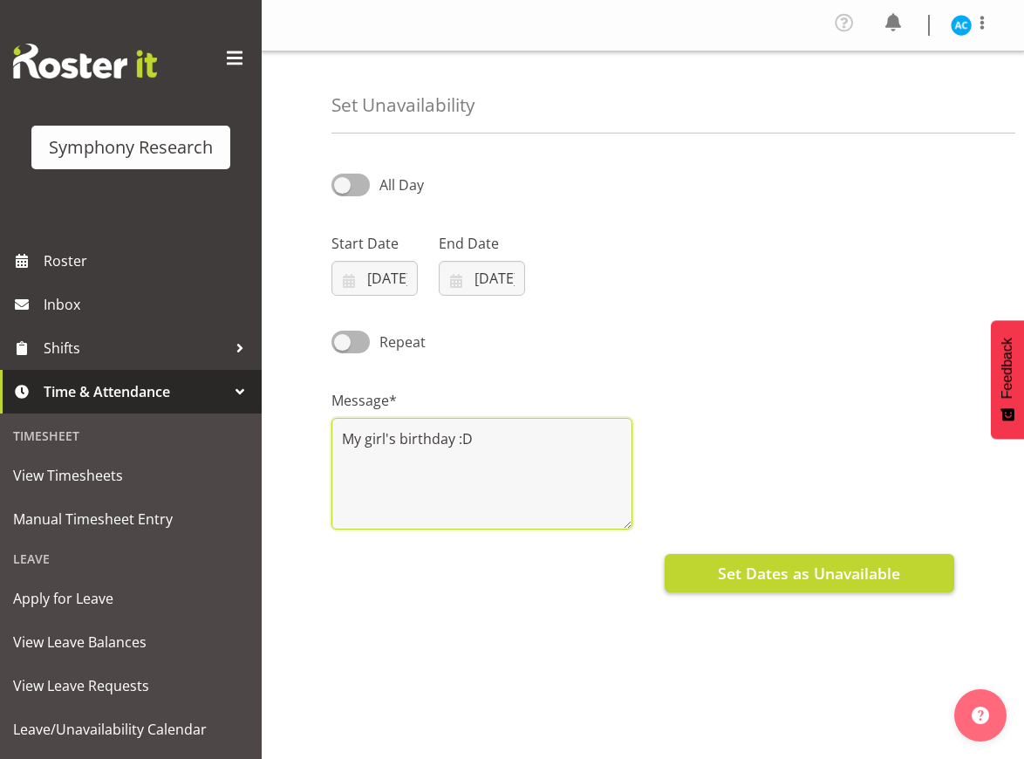
type textarea "My girl's birthday :D"
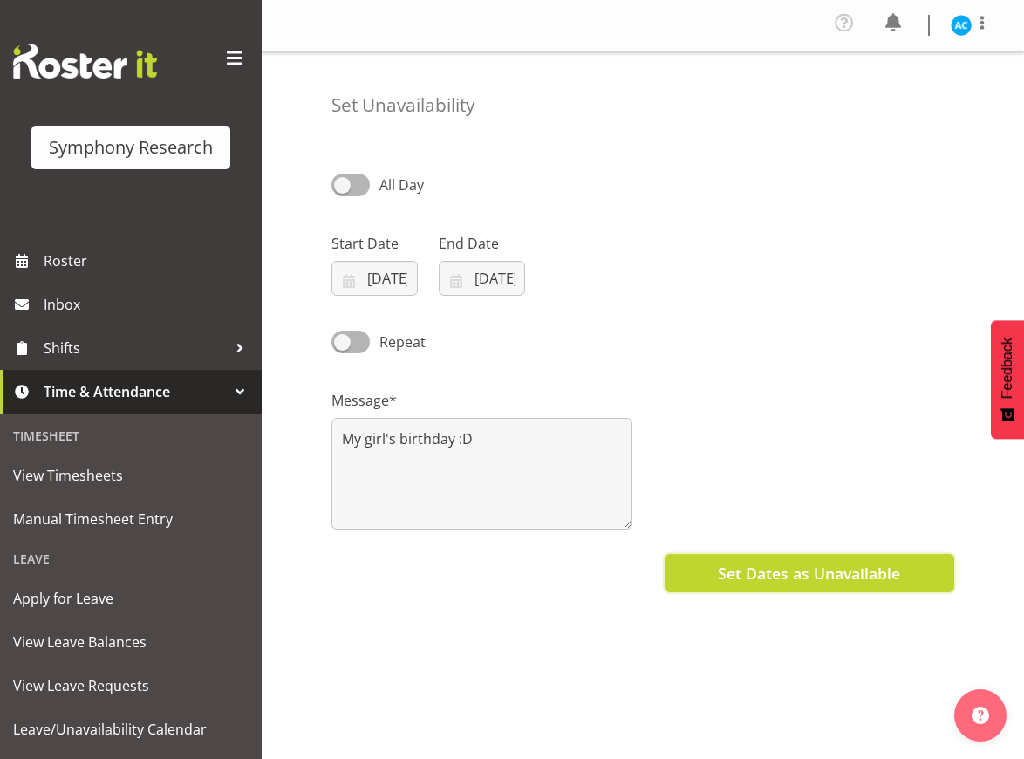
click at [791, 574] on span "Set Dates as Unavailable" at bounding box center [809, 573] width 182 height 23
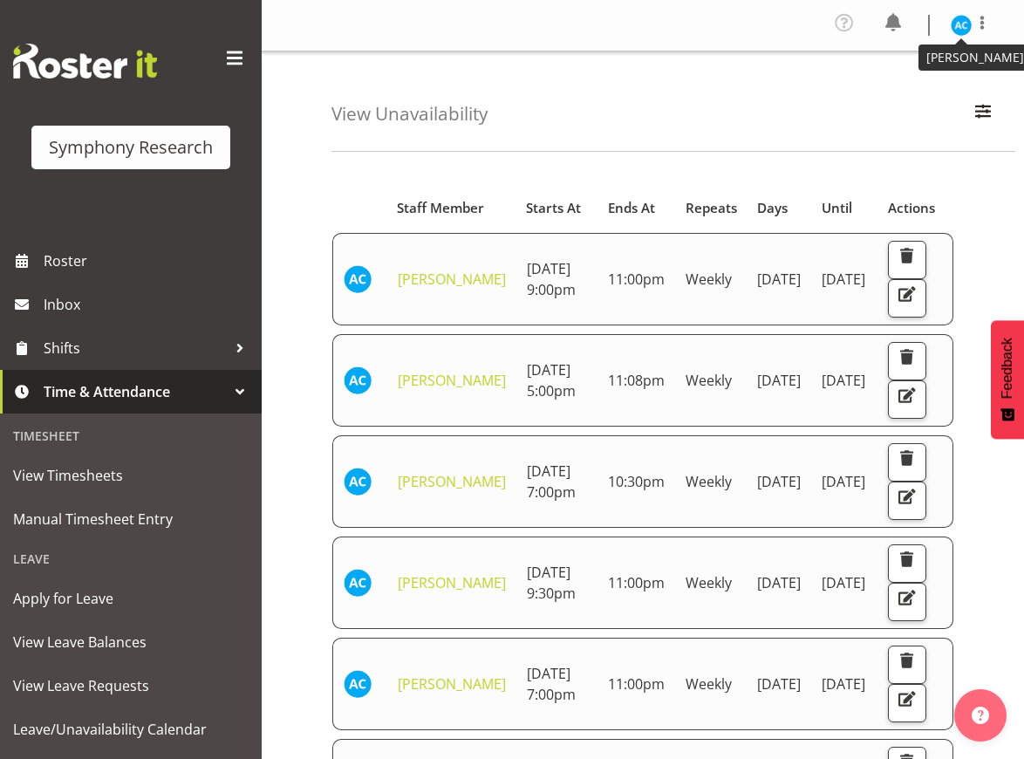
click at [962, 20] on img at bounding box center [961, 25] width 21 height 21
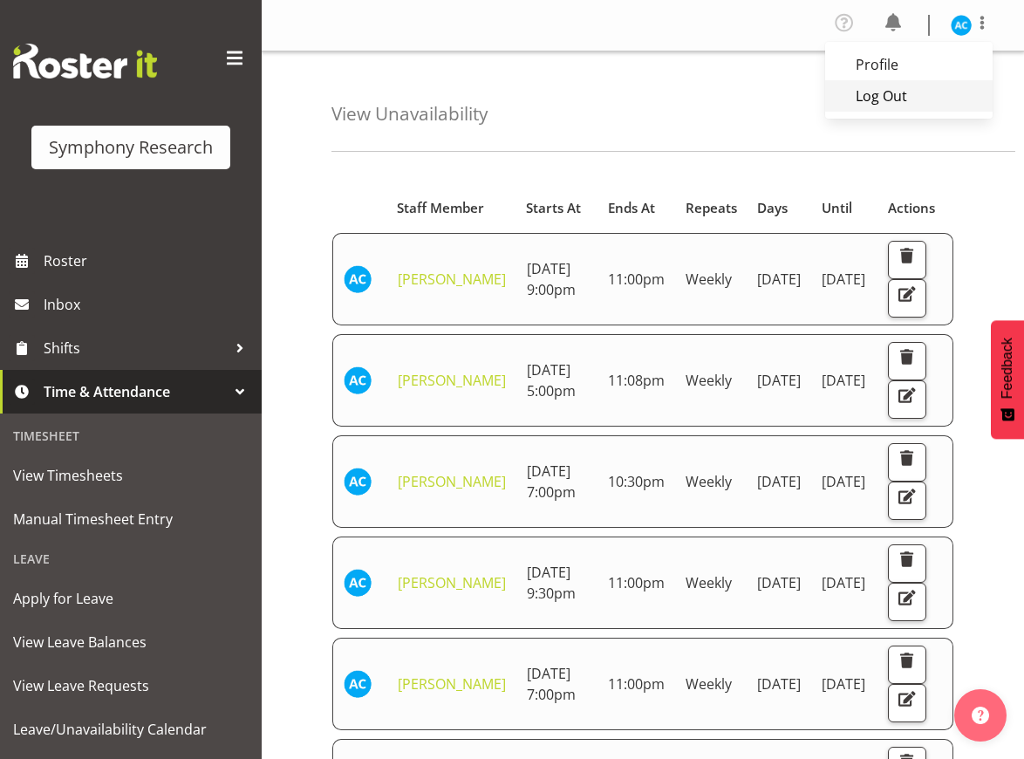
click at [883, 106] on link "Log Out" at bounding box center [909, 95] width 168 height 31
